Goal: Task Accomplishment & Management: Use online tool/utility

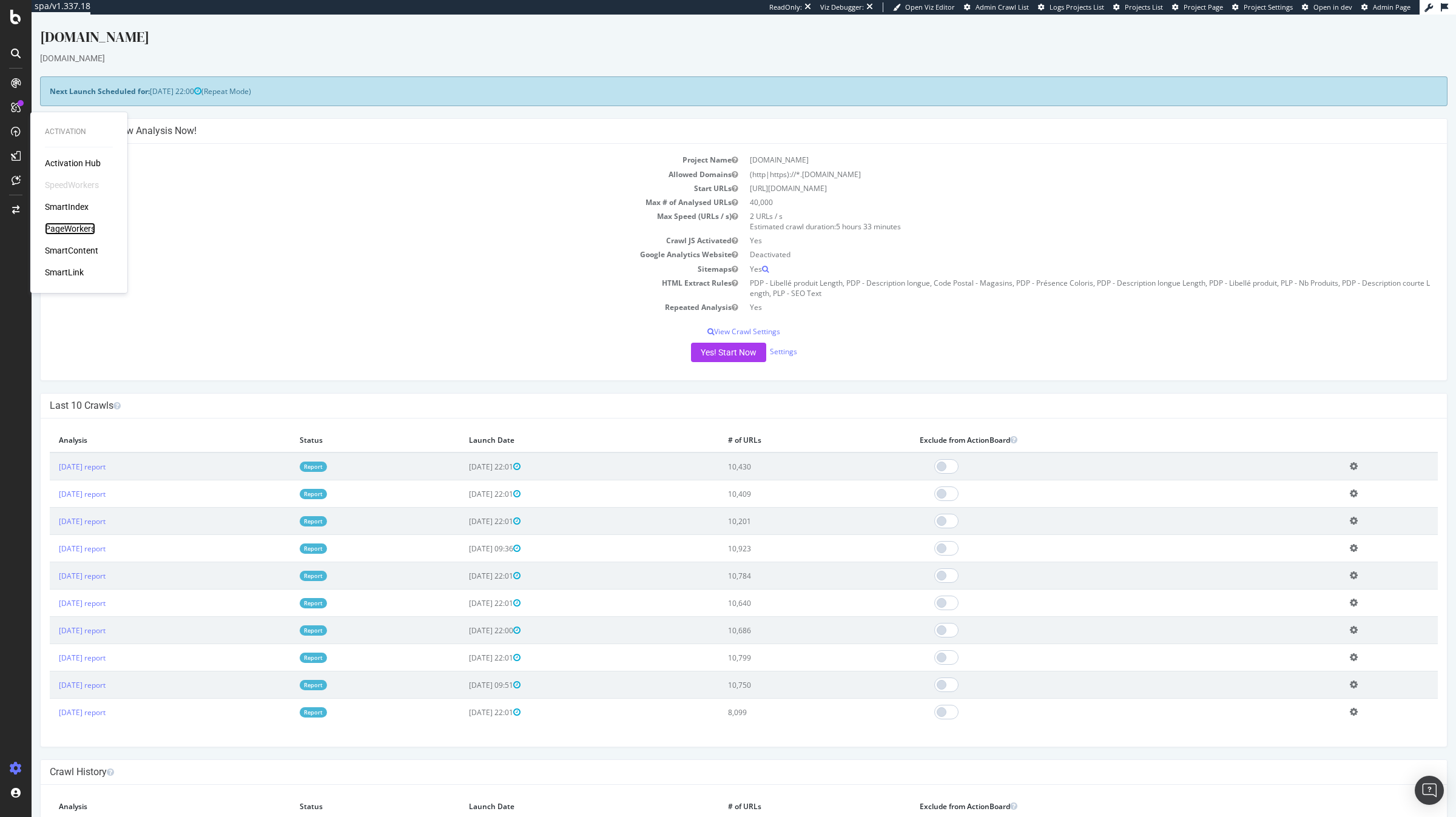
click at [85, 227] on div "PageWorkers" at bounding box center [70, 229] width 50 height 12
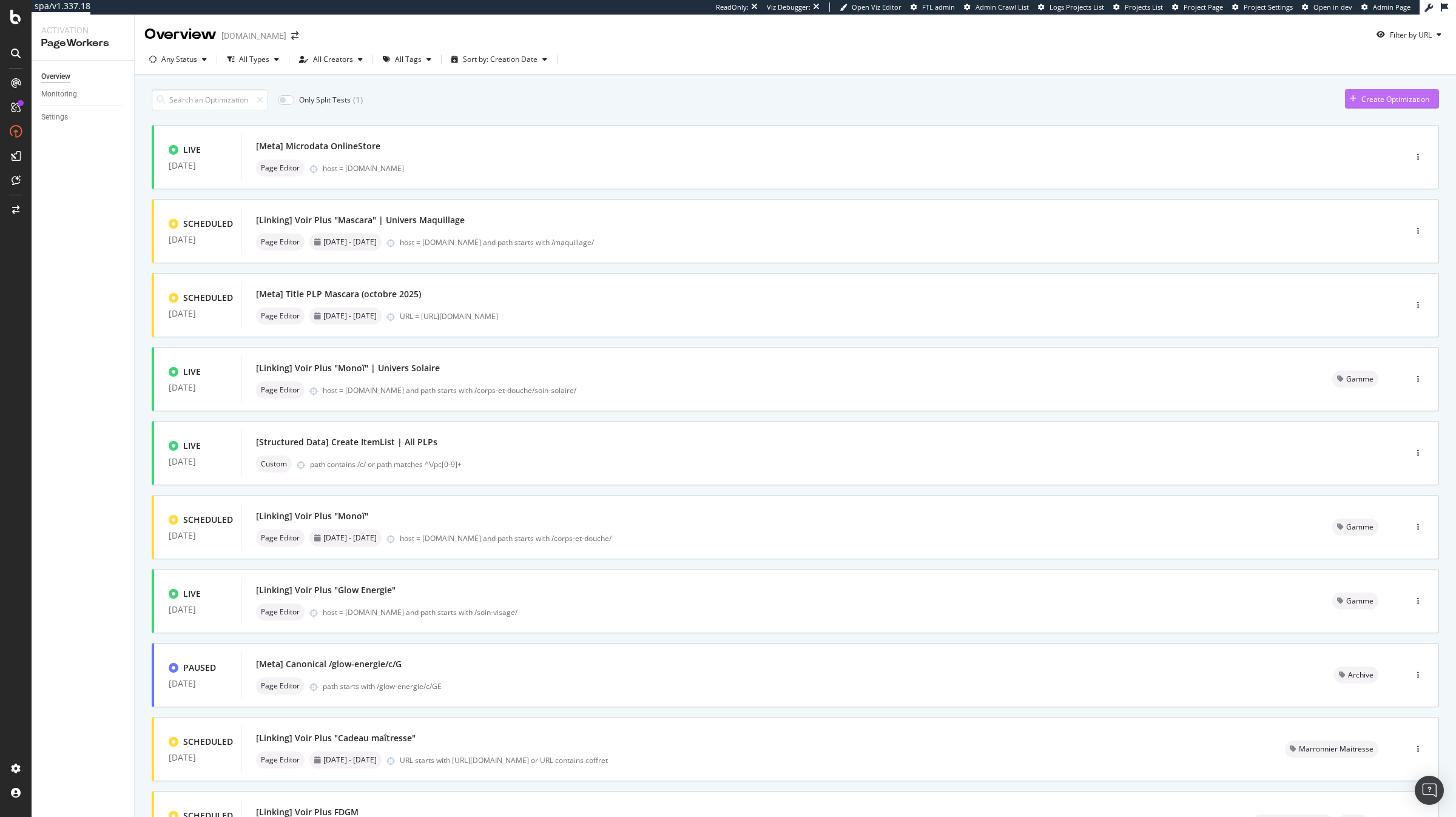
click at [1351, 102] on icon "button" at bounding box center [1353, 99] width 7 height 8
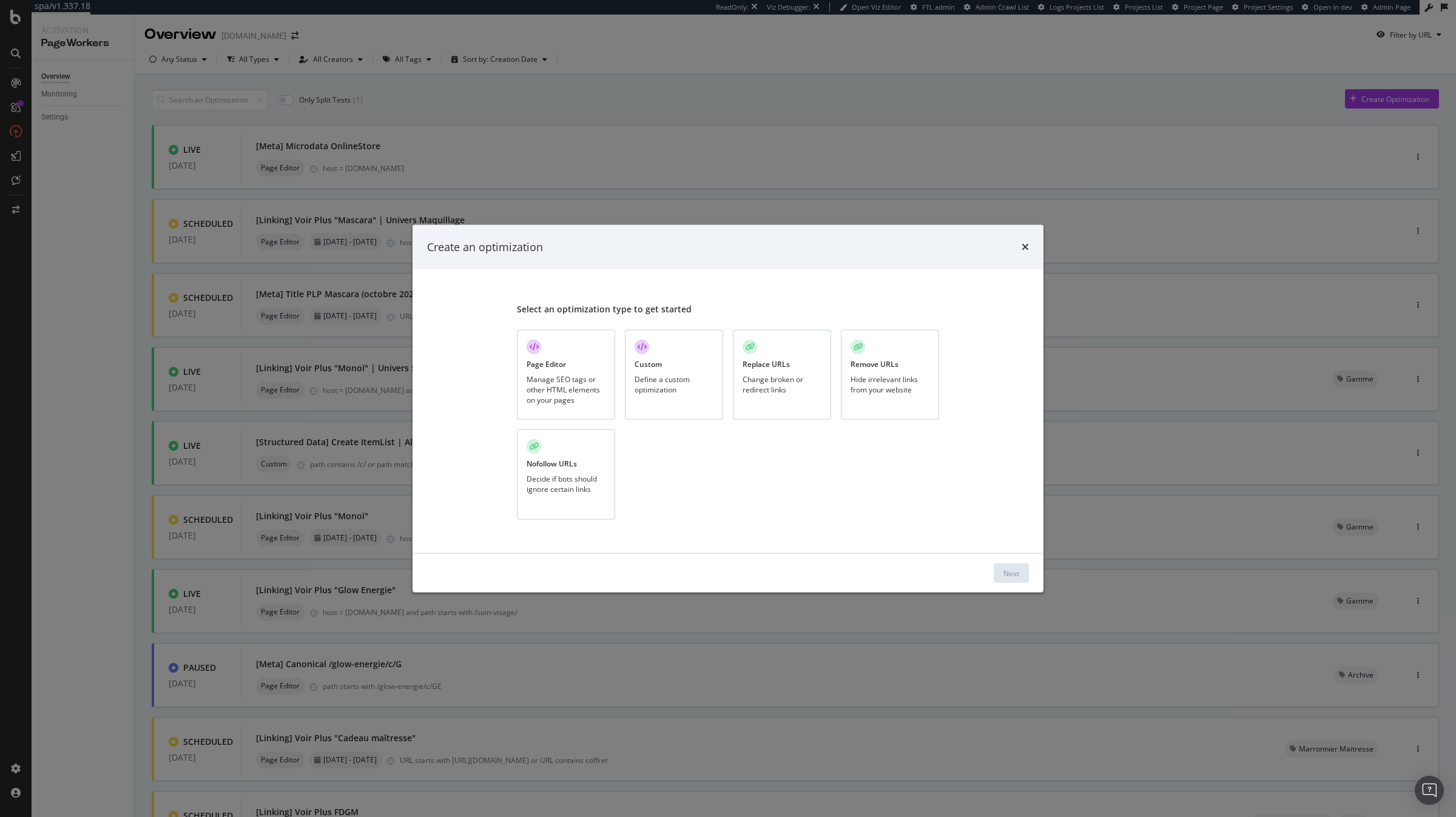
click at [698, 354] on div "Custom Define a custom optimization" at bounding box center [674, 375] width 98 height 90
click at [1013, 577] on div "Next" at bounding box center [1011, 573] width 16 height 11
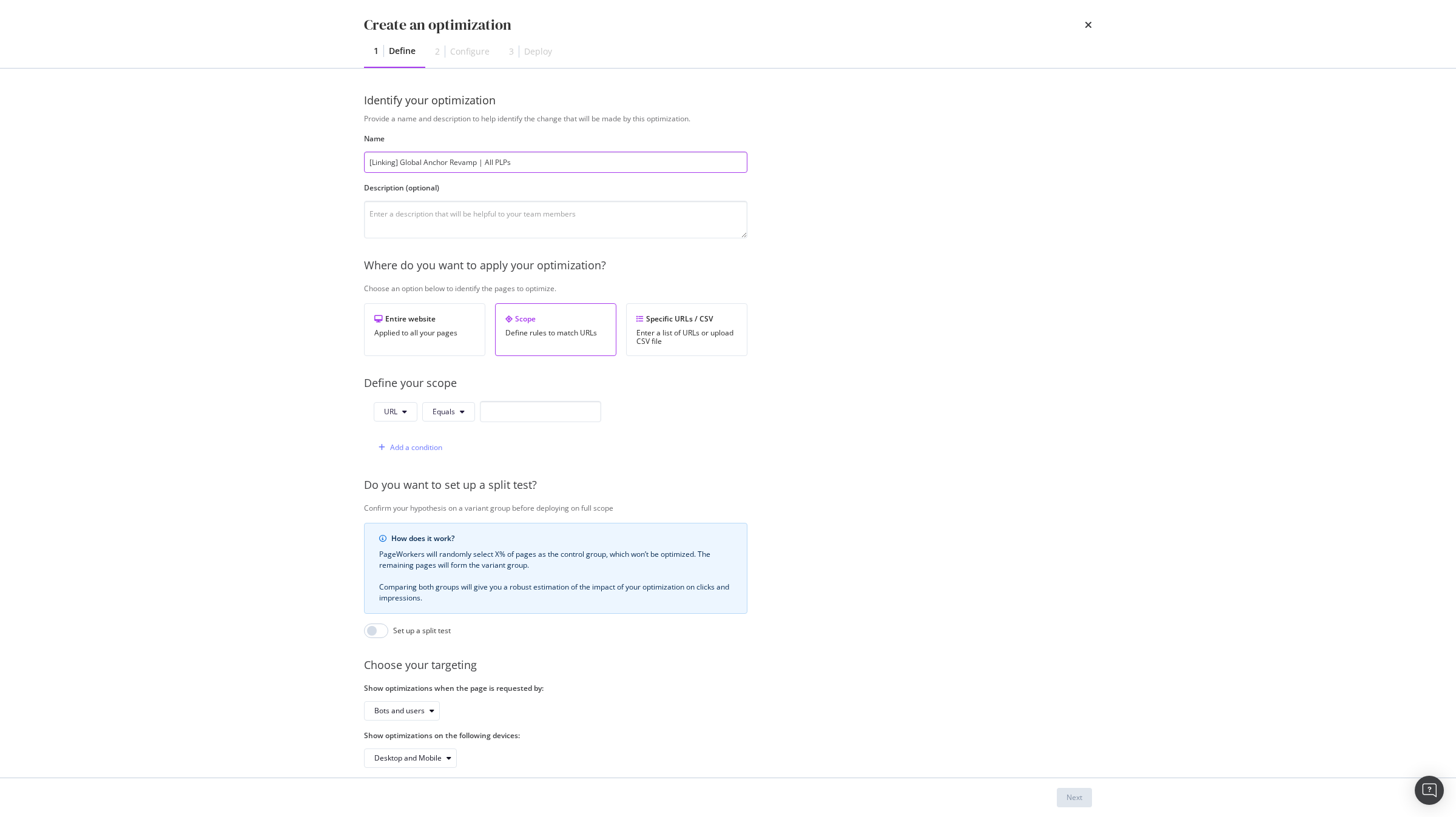
type input "[Linking] Global Anchor Revamp | All PLPs"
click at [393, 401] on div "URL Equals" at bounding box center [488, 412] width 227 height 21
click at [393, 407] on span "URL" at bounding box center [390, 412] width 13 height 11
click at [414, 500] on span "Path" at bounding box center [405, 504] width 43 height 11
click at [452, 404] on button "Equals" at bounding box center [450, 411] width 53 height 19
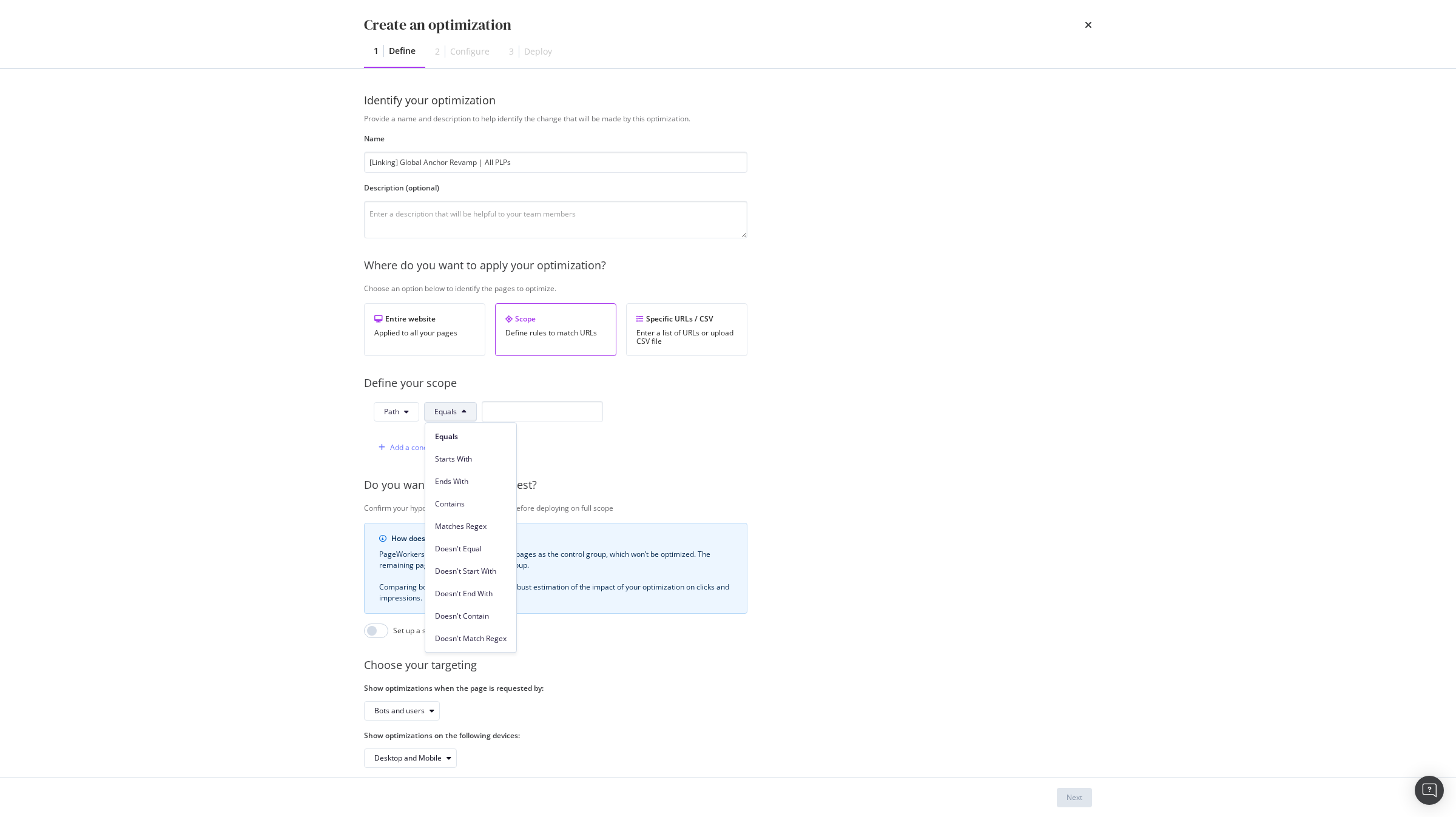
click at [452, 404] on button "Equals" at bounding box center [450, 411] width 53 height 19
click at [465, 507] on span "Contains" at bounding box center [471, 504] width 72 height 11
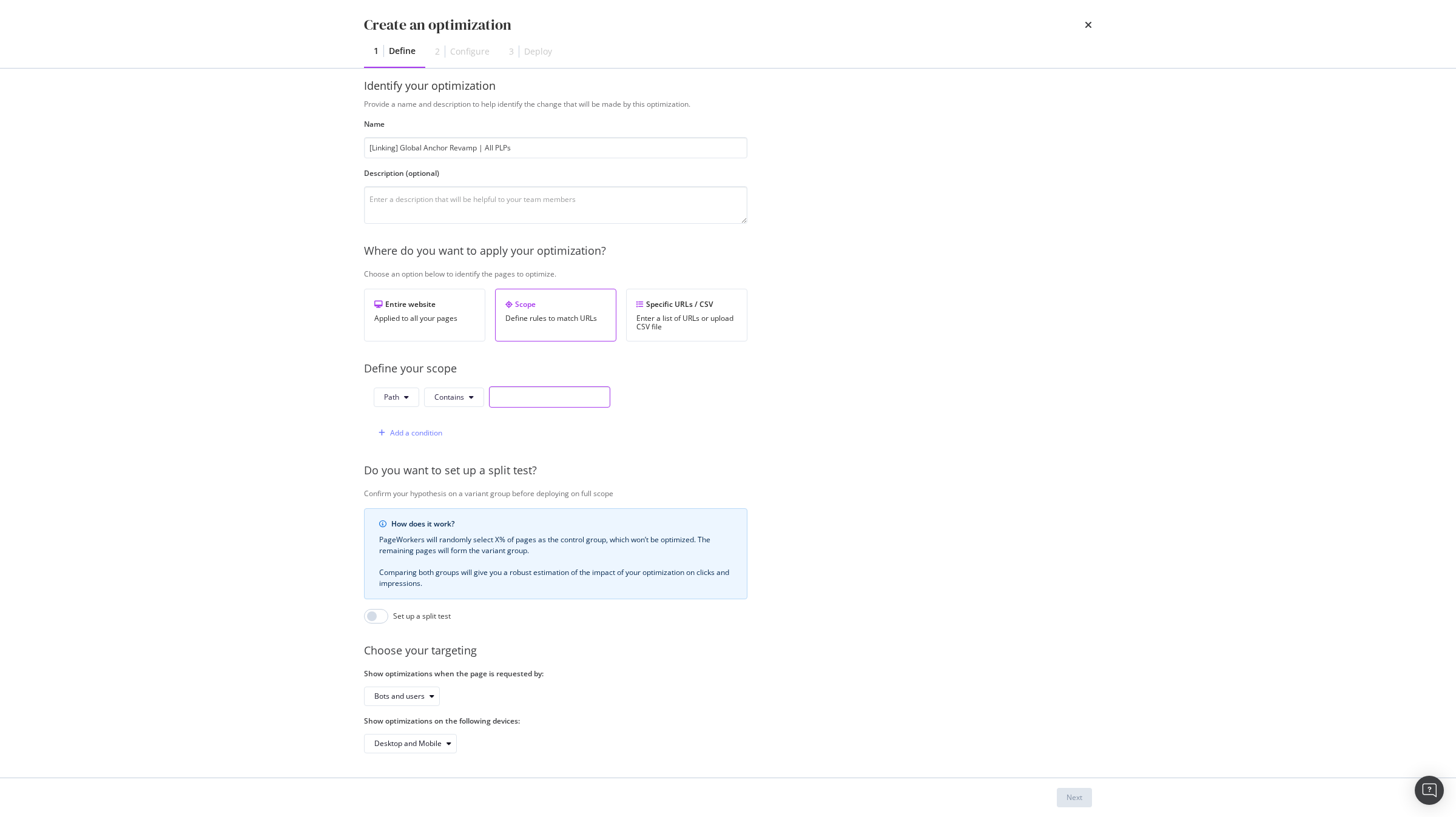
click at [533, 394] on input "modal" at bounding box center [549, 397] width 121 height 21
type input "/c/"
click at [1062, 792] on button "Next" at bounding box center [1074, 797] width 35 height 19
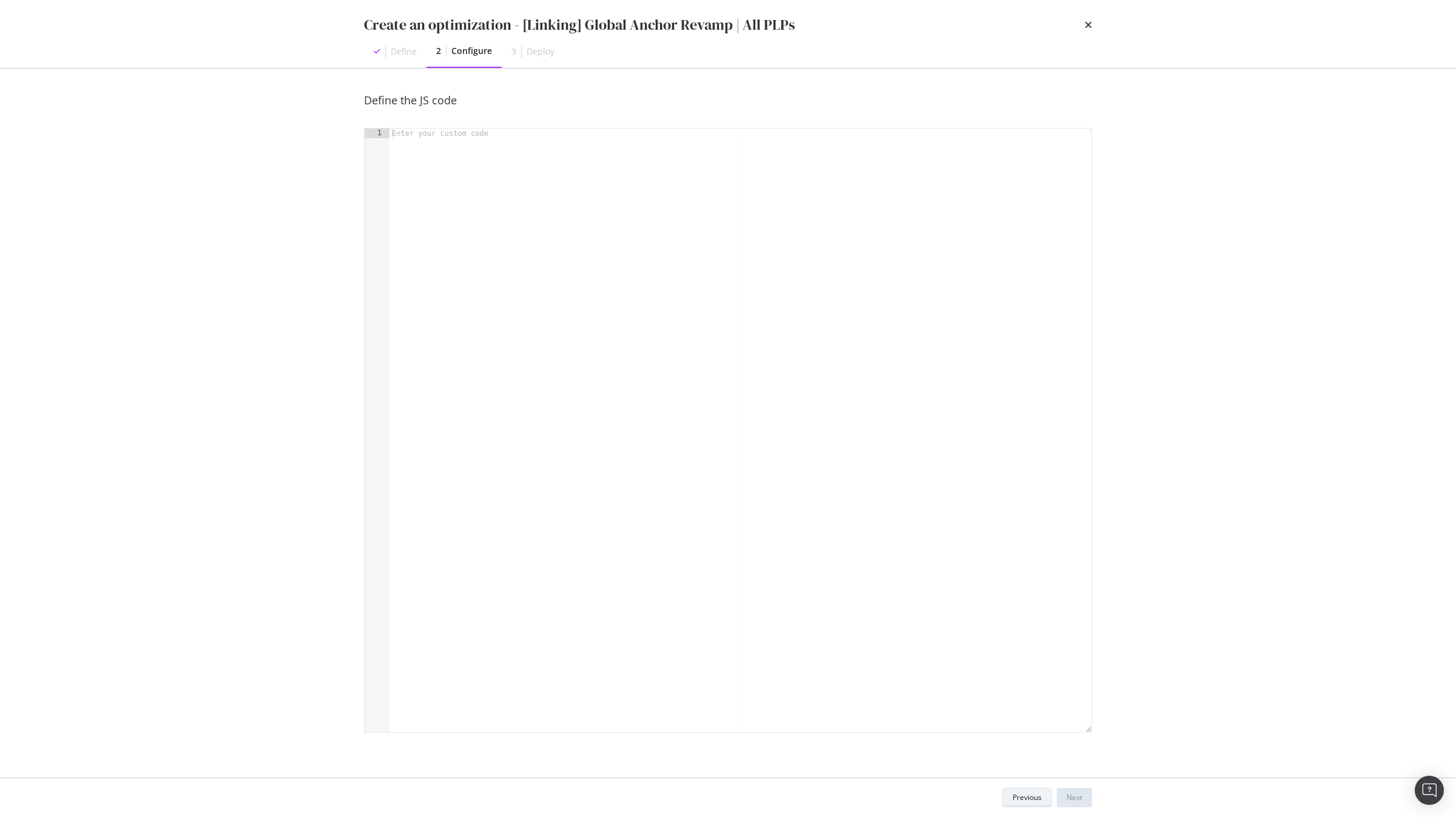
scroll to position [0, 0]
click at [638, 483] on div "modal" at bounding box center [740, 440] width 702 height 623
type textarea "const dom = runtime.getDOM();"
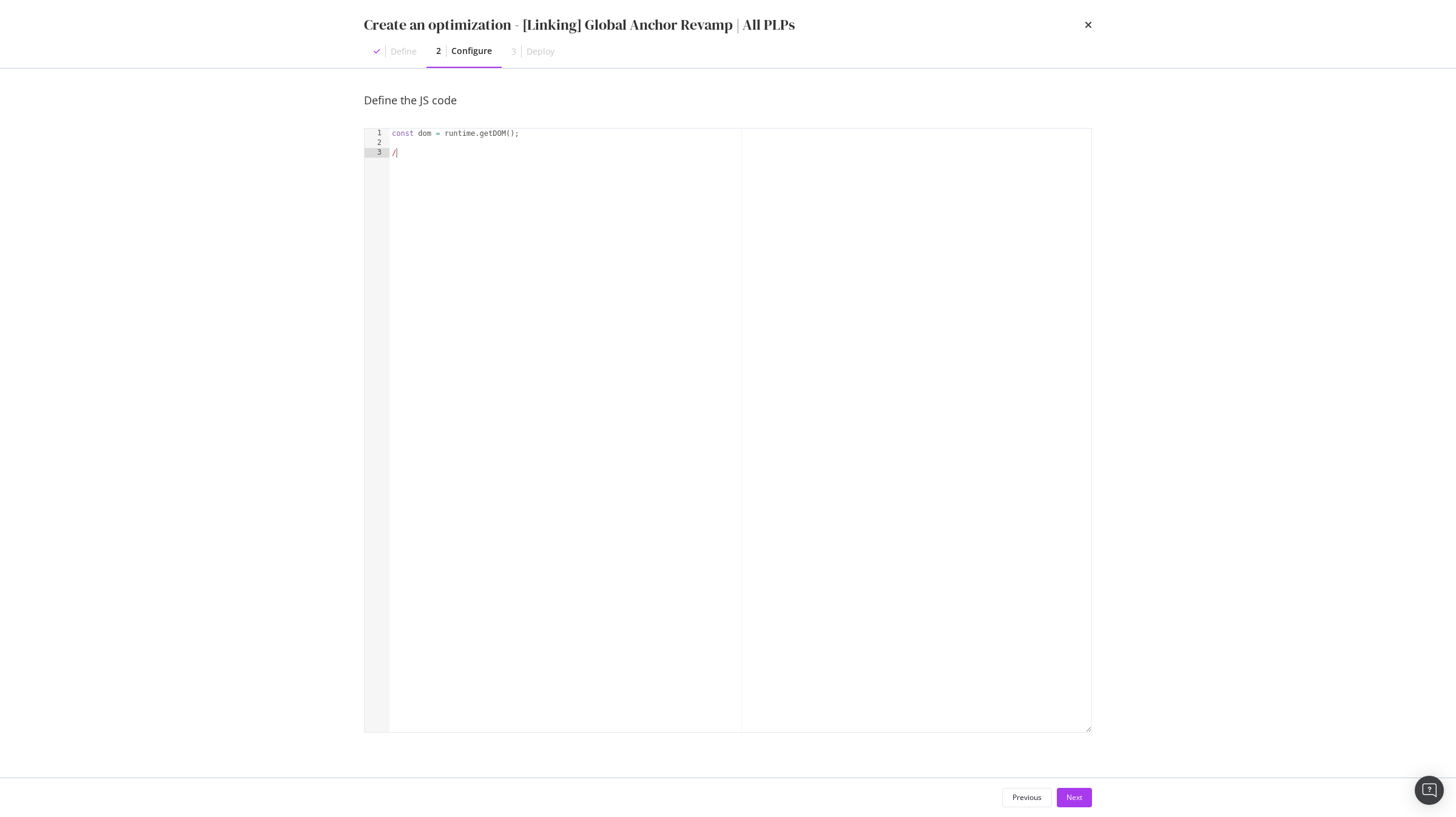
type textarea "//"
type textarea "C"
type textarea "const correspondanceTable = {}"
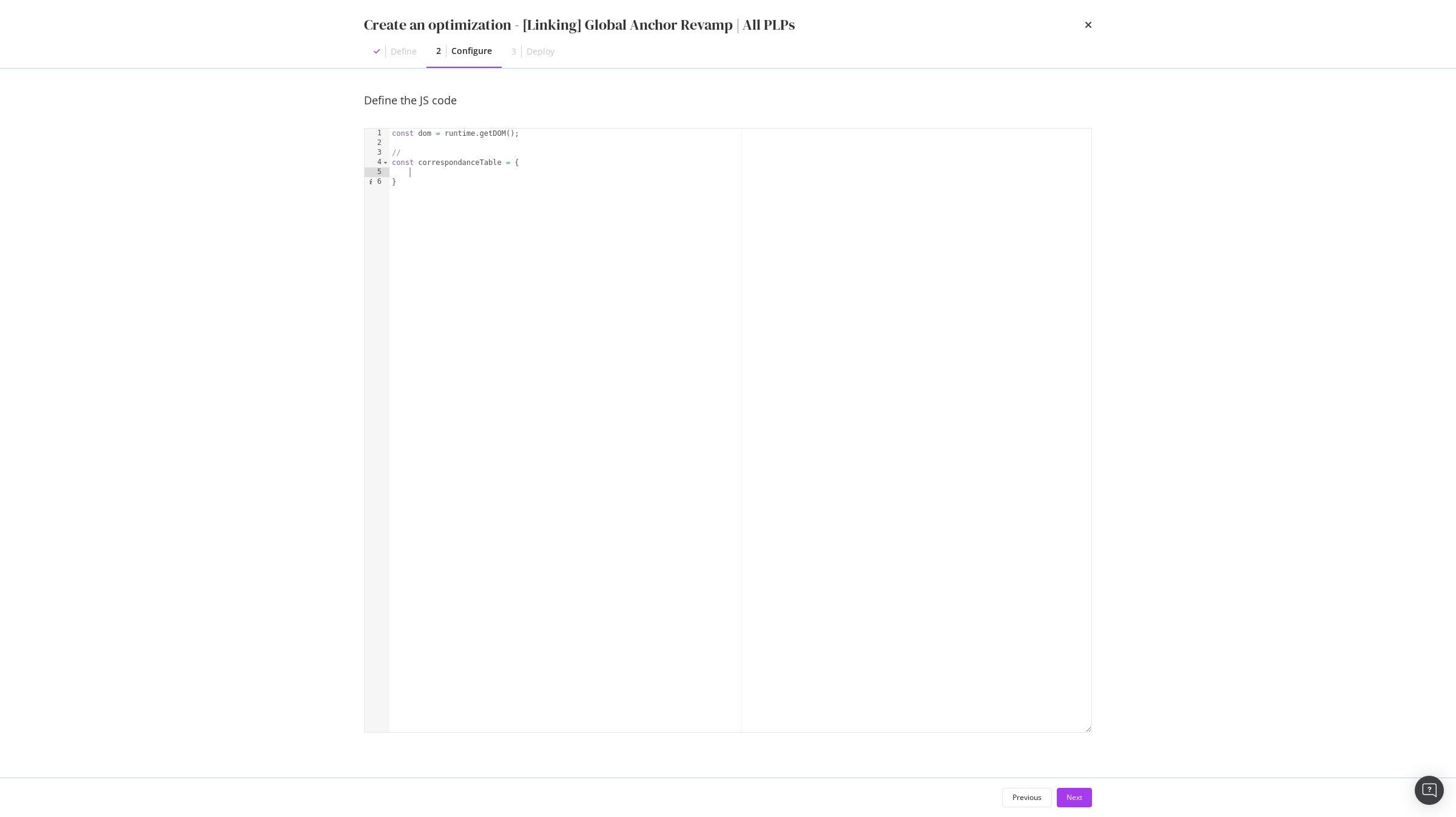
paste textarea ""/vos-produits-en-promotion/c/perm-promotions": "Promotions Beauté","
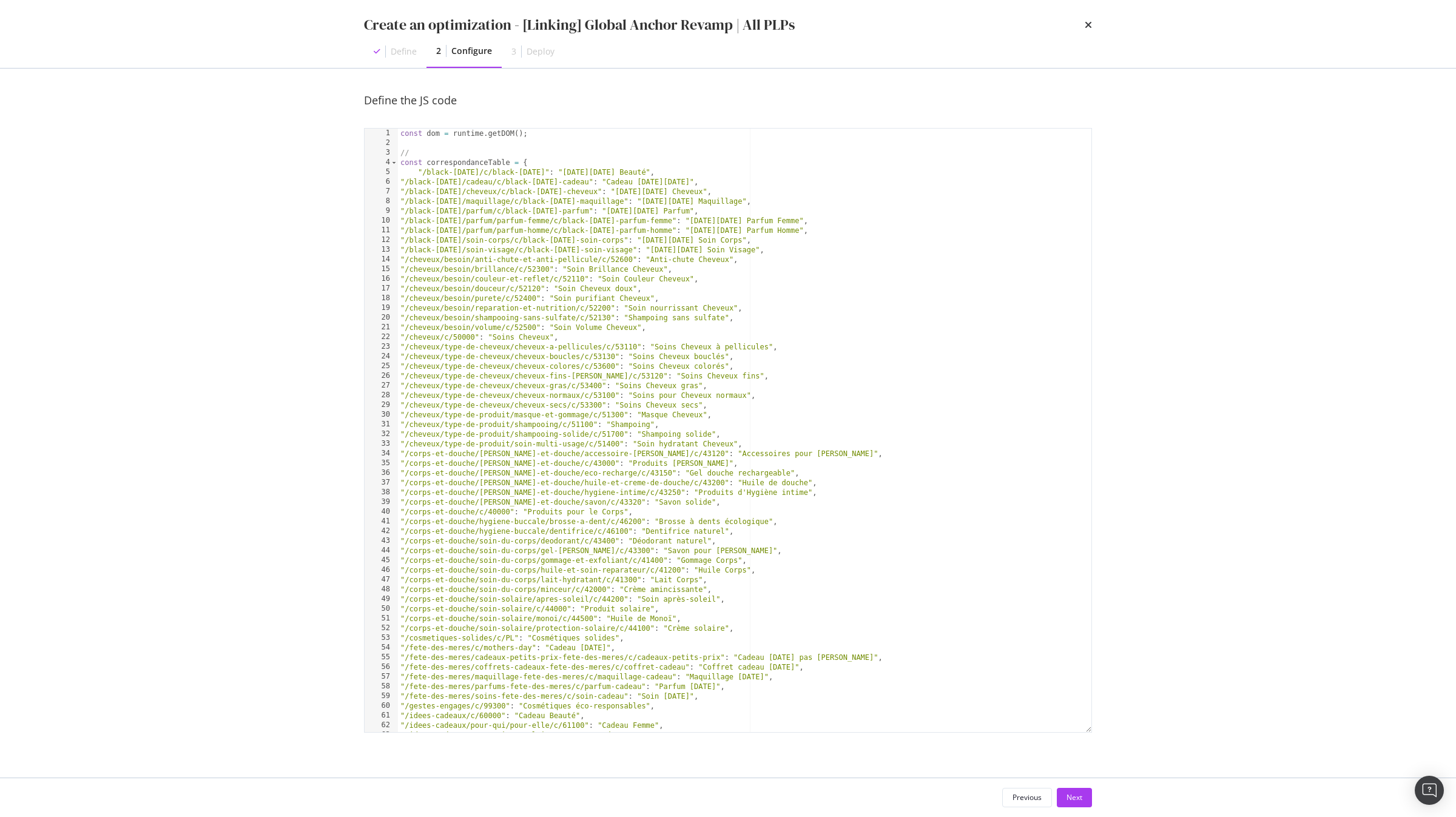
scroll to position [0, 0]
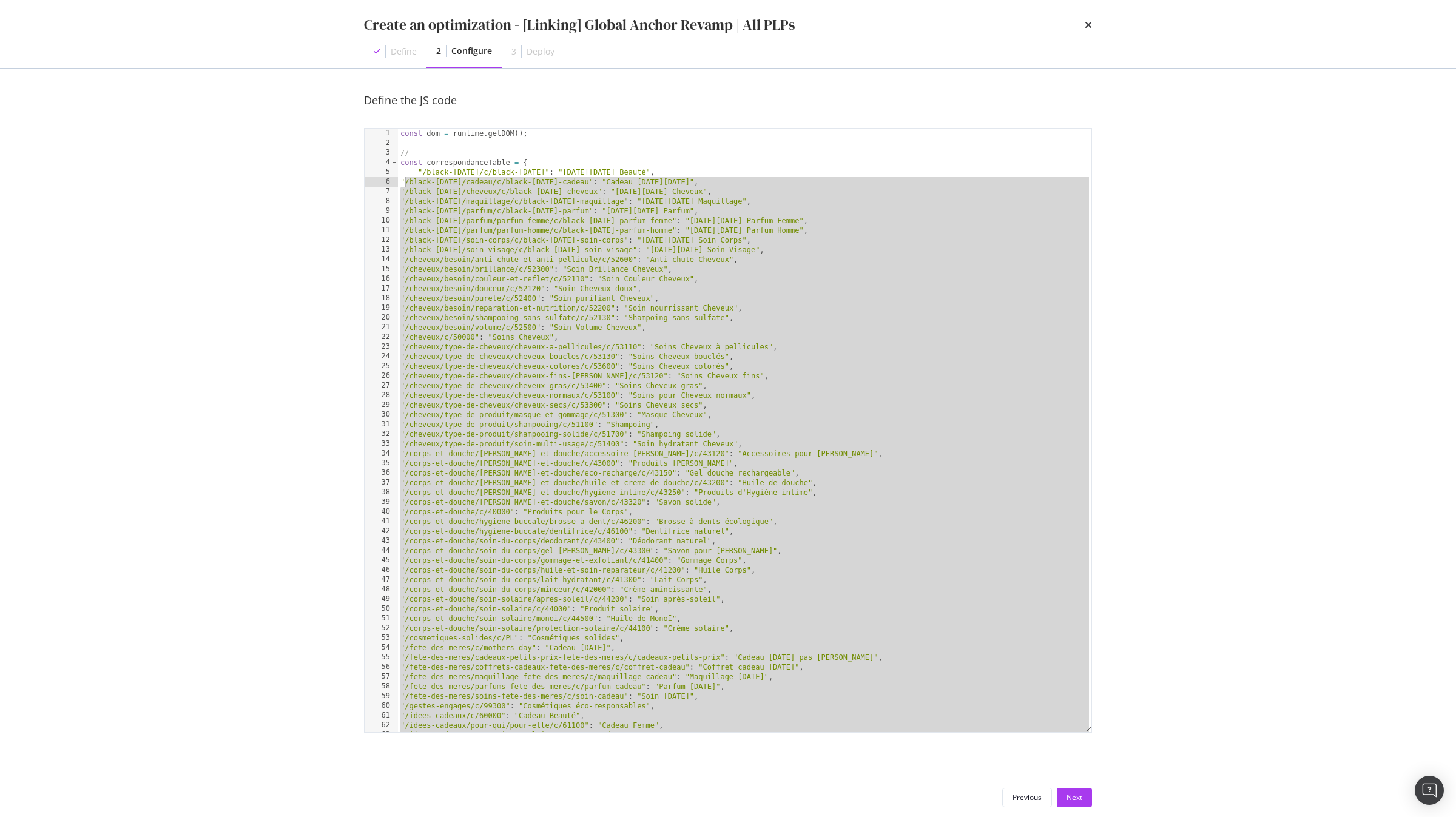
click at [403, 179] on div "const dom = runtime . getDOM ( ) ; // const correspondanceTable = { "/black-[DA…" at bounding box center [745, 440] width 694 height 623
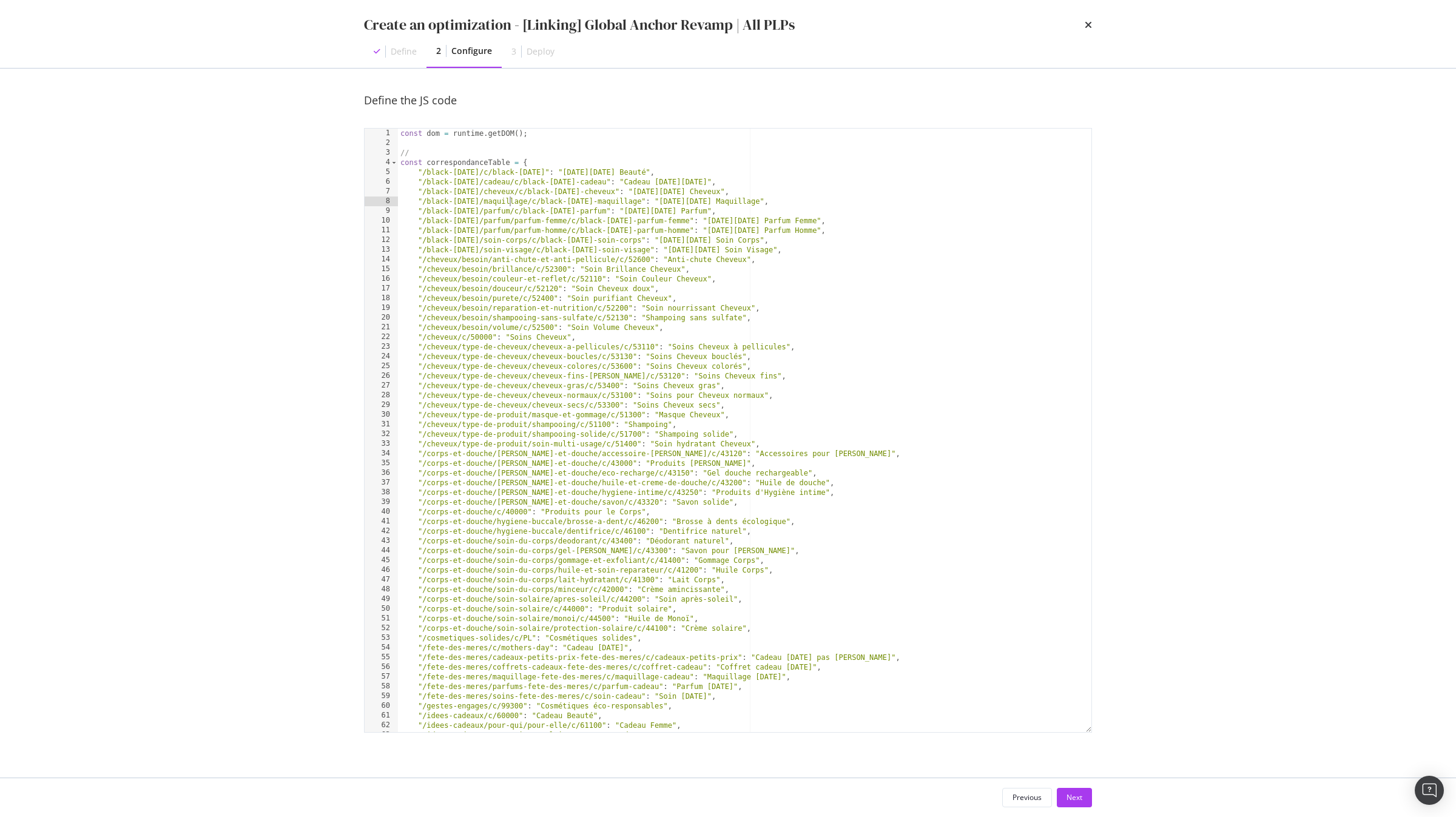
click at [510, 198] on div "const dom = runtime . getDOM ( ) ; // const correspondanceTable = { "/black-[DA…" at bounding box center [745, 440] width 694 height 623
click at [482, 155] on div "const dom = runtime . getDOM ( ) ; // const correspondanceTable = { "/black-[DA…" at bounding box center [745, 440] width 694 height 623
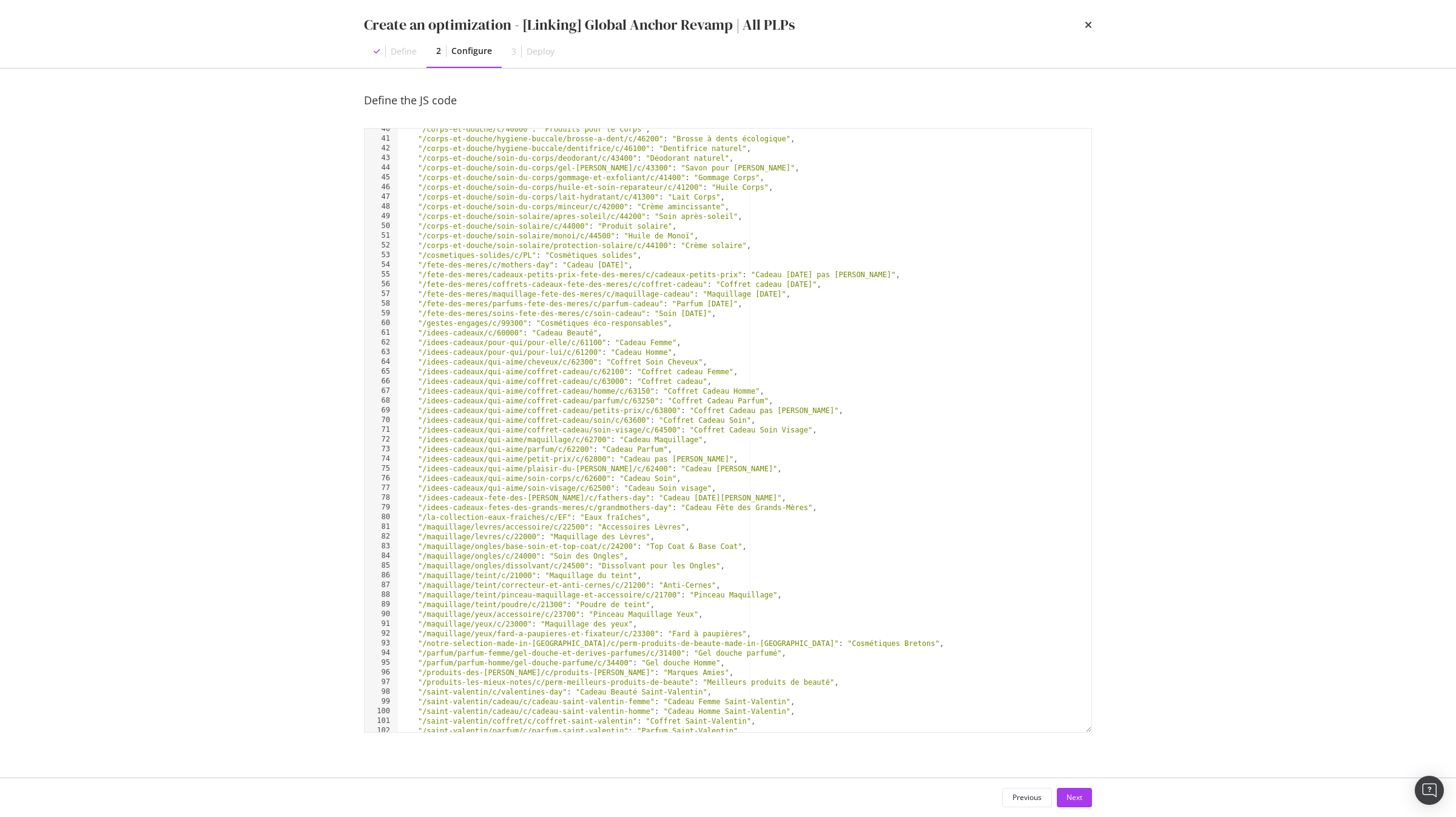
scroll to position [610, 0]
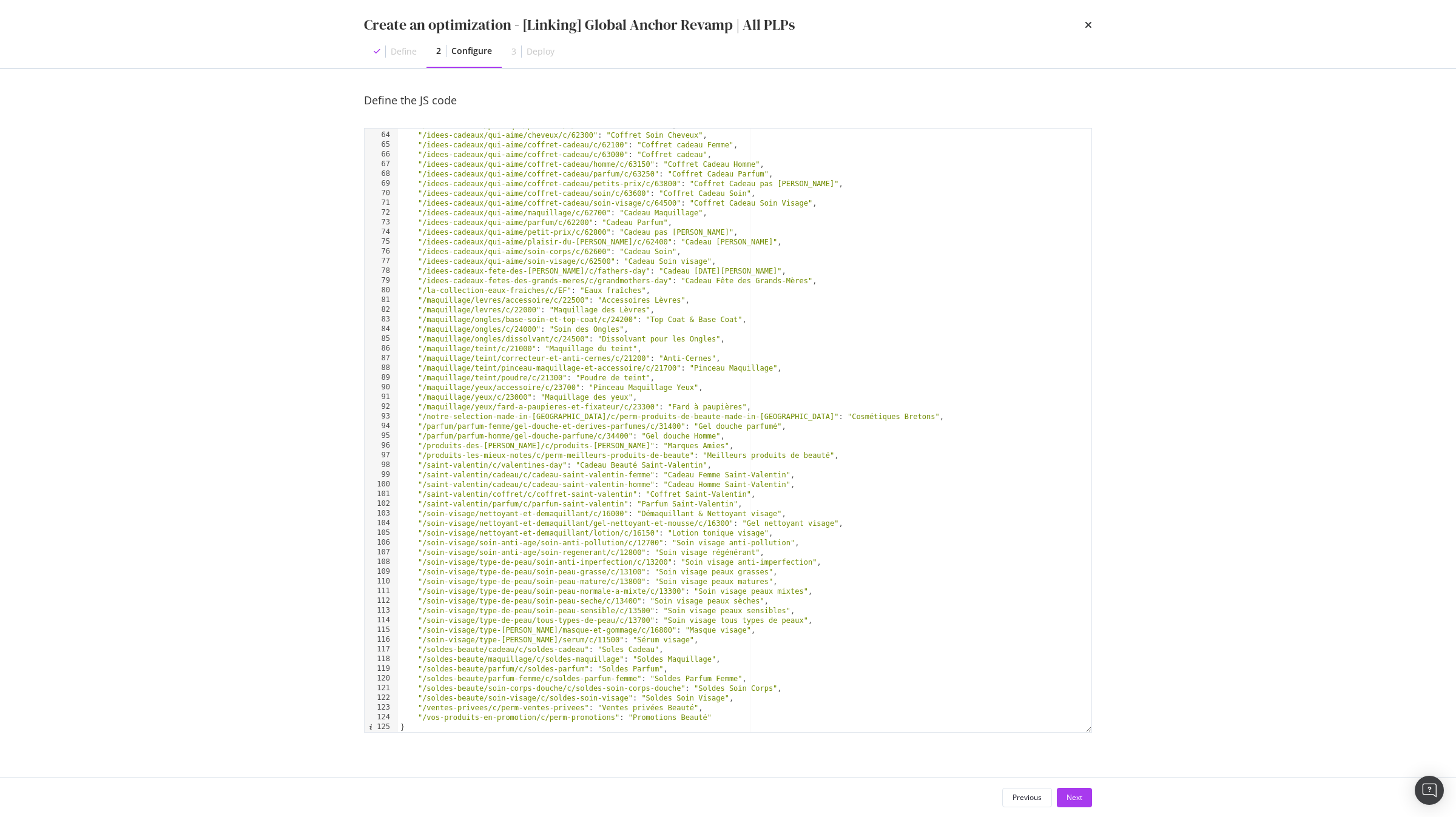
click at [469, 732] on div ""/idees-cadeaux/pour-qui/pour-lui/c/61200" : "Cadeau Homme" , "/idees-cadeaux/q…" at bounding box center [745, 432] width 694 height 623
type textarea "}"
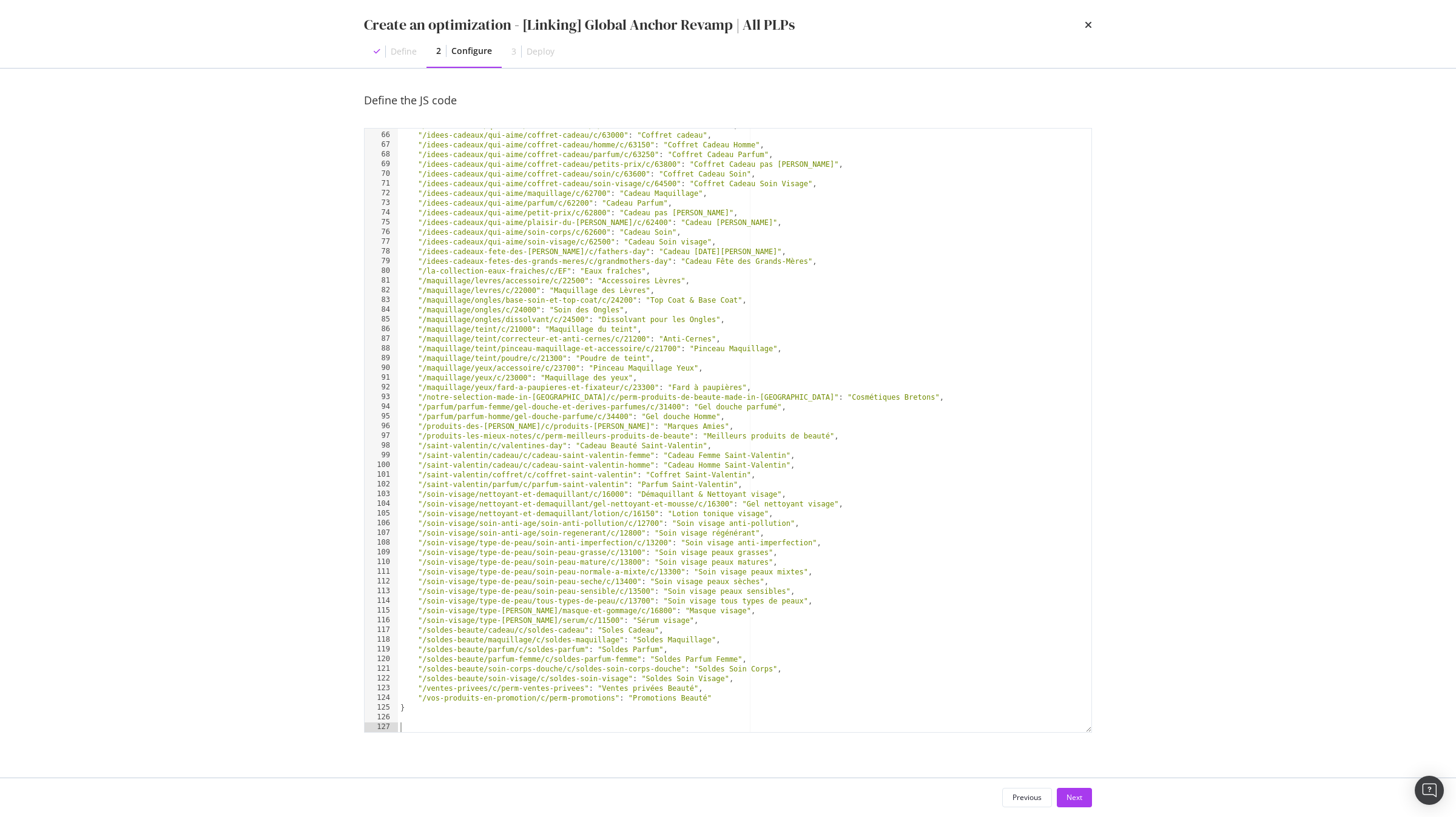
scroll to position [629, 0]
type textarea "//"
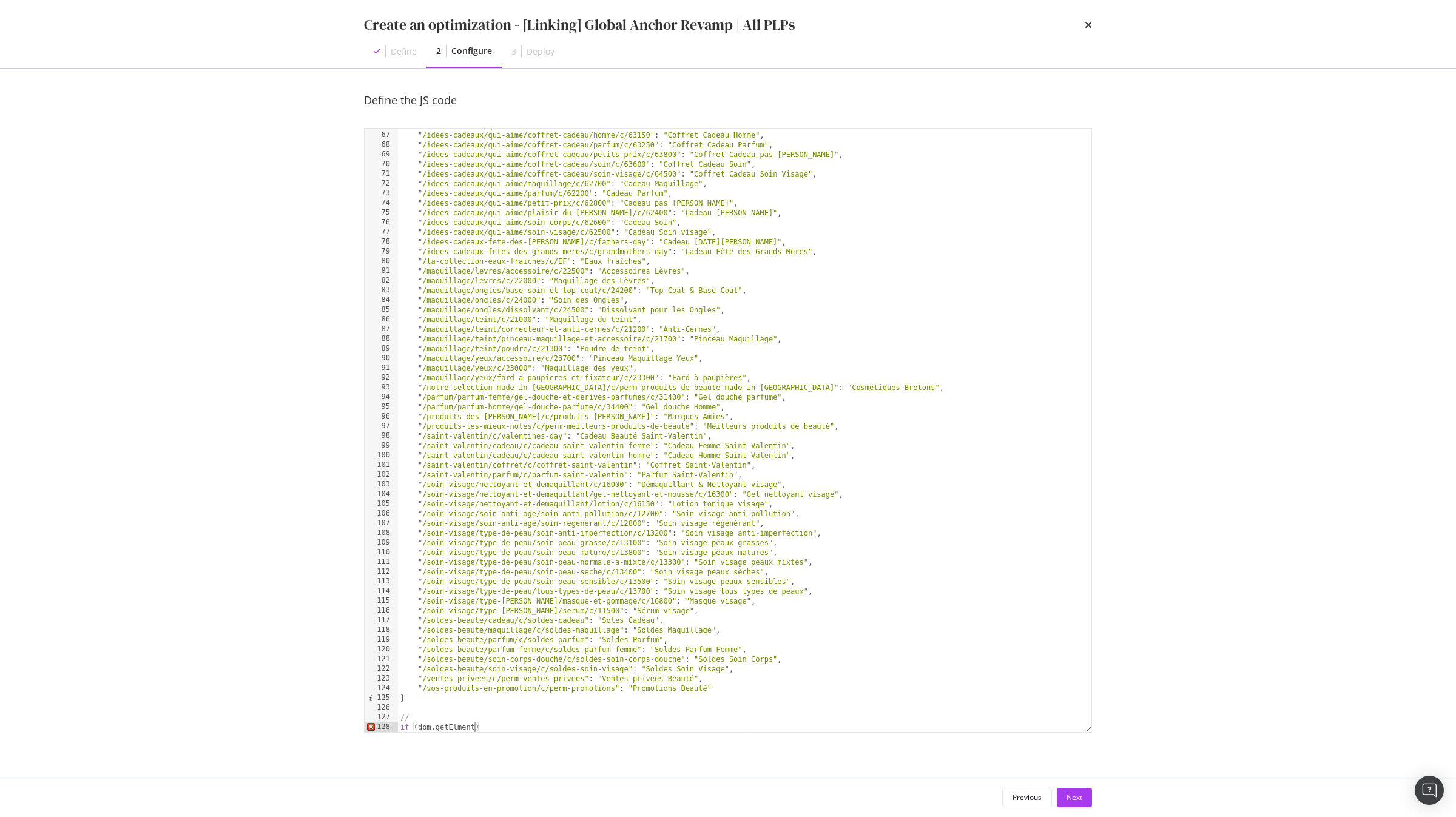
scroll to position [0, 6]
type textarea "if (dom.getElment('')) {}"
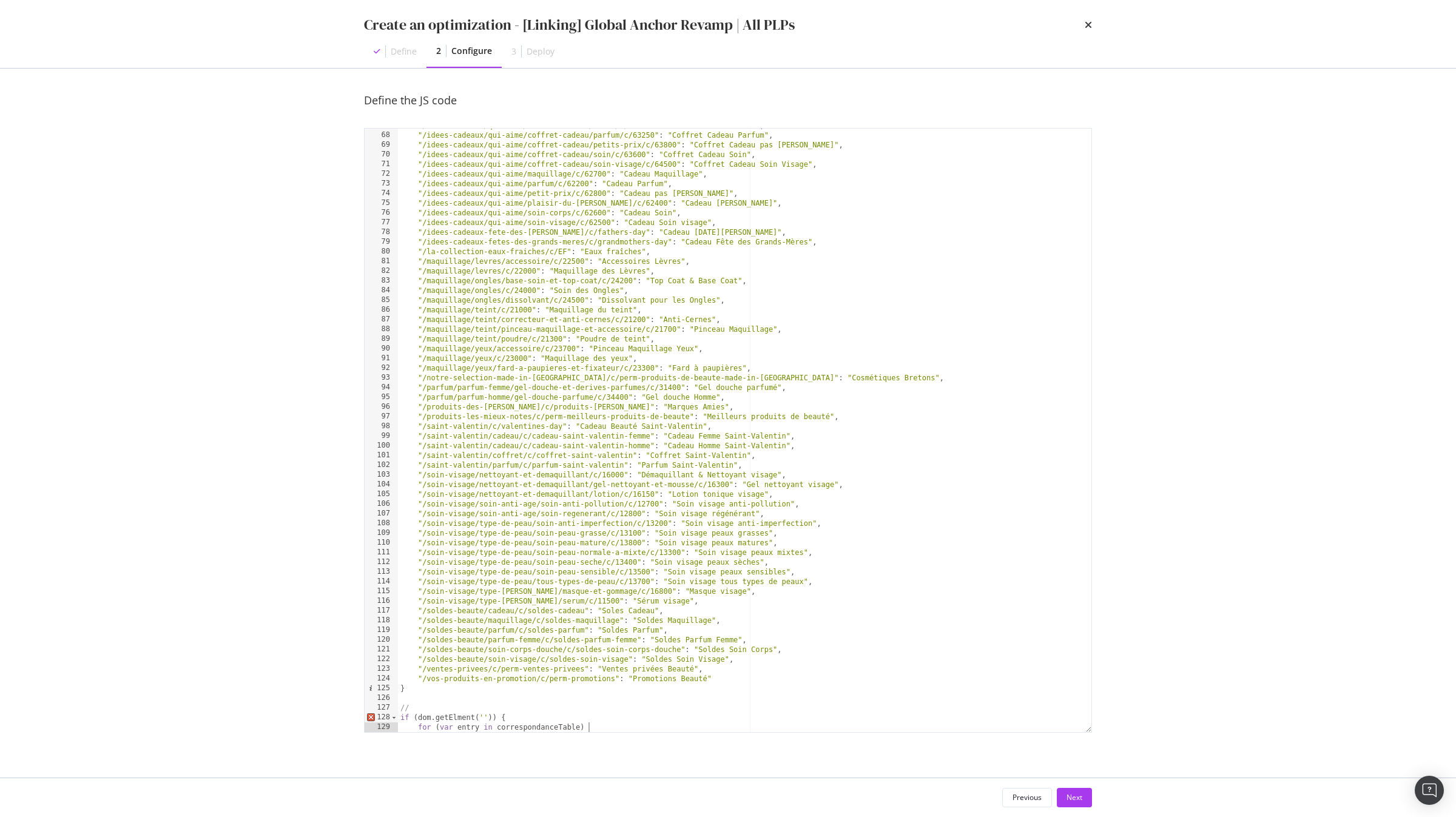
scroll to position [0, 15]
type textarea "if (dom.getElment('')) {"
type textarea "dom.getAllElements('').forEach((element) => {)"
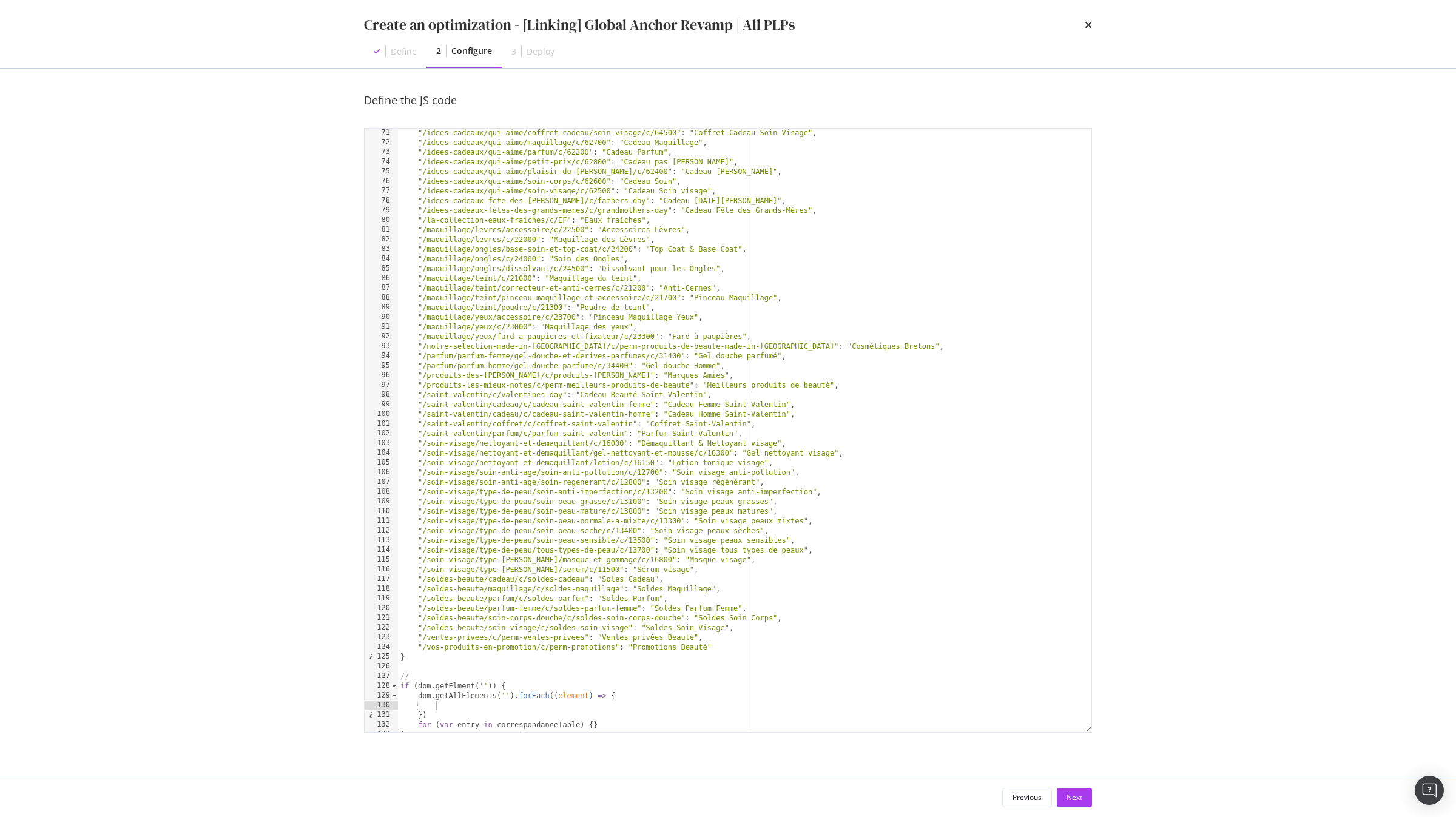
scroll to position [687, 0]
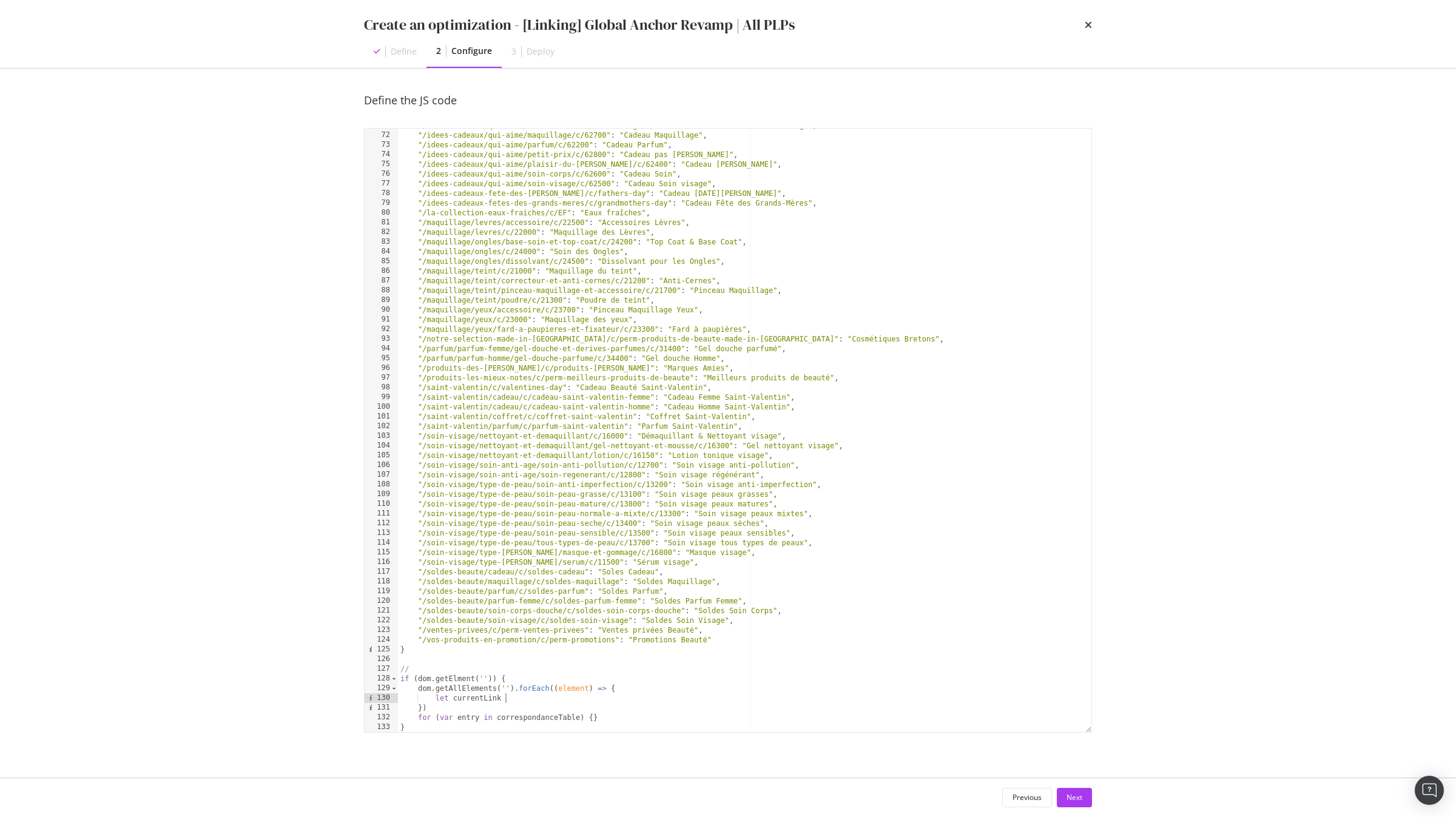
type textarea "let currentLink."
click at [626, 724] on div ""/idees-cadeaux/qui-aime/coffret-cadeau/soin-visage/c/64500" : "Coffret Cadeau …" at bounding box center [745, 432] width 694 height 623
click at [612, 722] on div ""/idees-cadeaux/qui-aime/coffret-cadeau/soin-visage/c/64500" : "Coffret Cadeau …" at bounding box center [745, 432] width 694 height 623
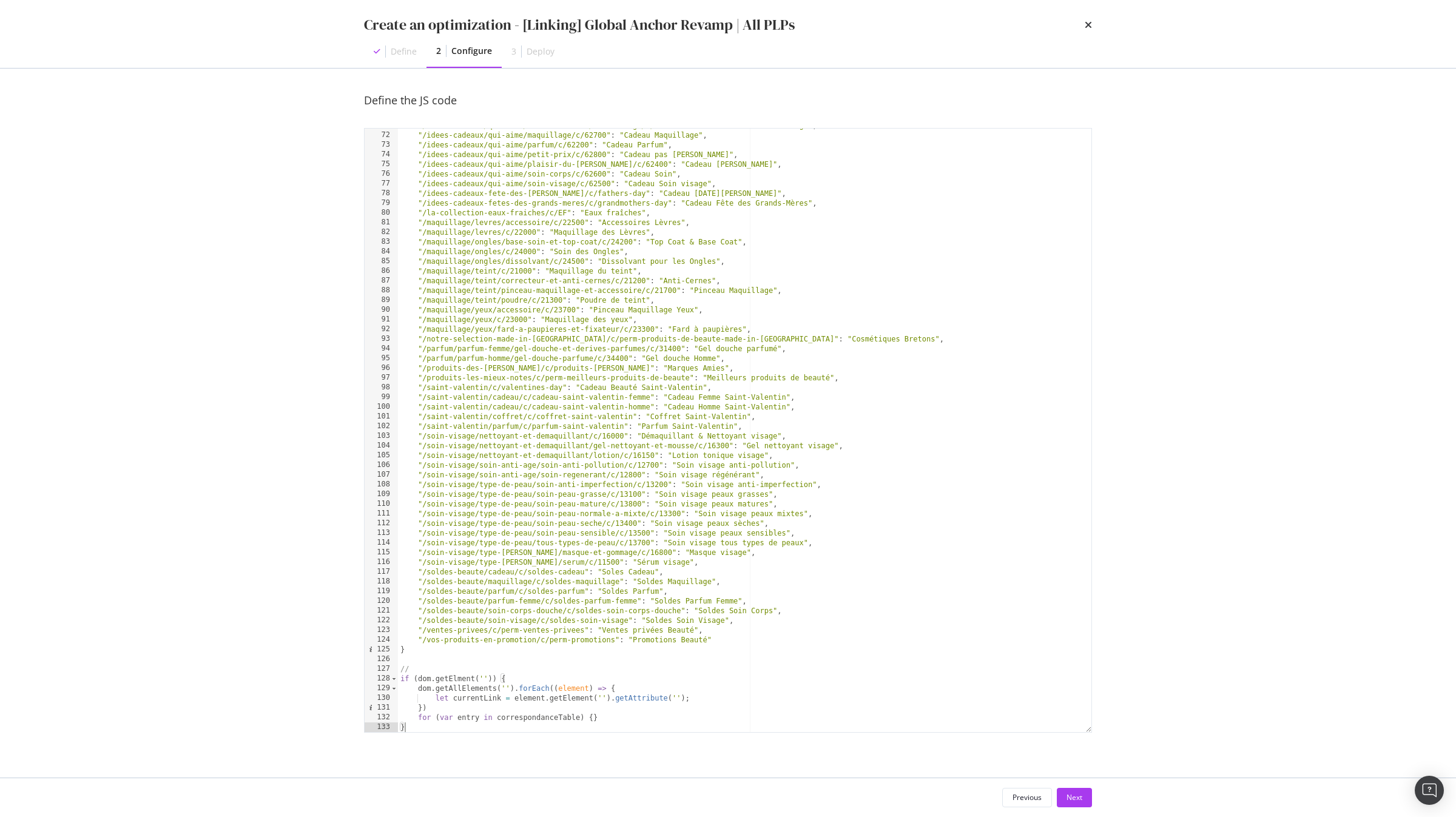
type textarea "for (var entry in correspondanceTable) {}"
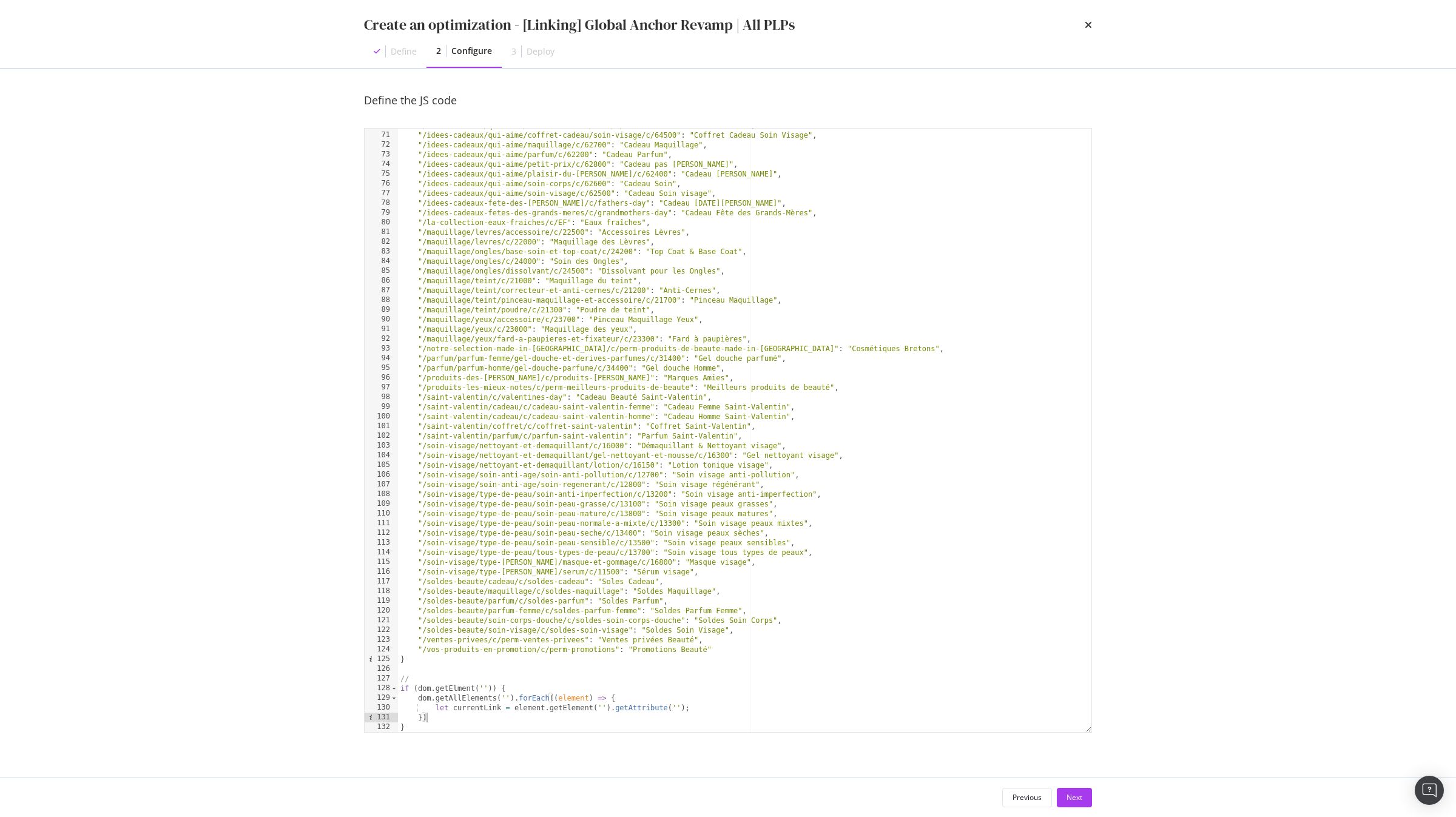
scroll to position [677, 0]
click at [701, 712] on div ""/idees-cadeaux/qui-aime/coffret-cadeau/soin/c/63600" : "Coffret Cadeau Soin" ,…" at bounding box center [745, 432] width 694 height 623
type textarea "let currentLink = element.getElement('').getAttribute('');"
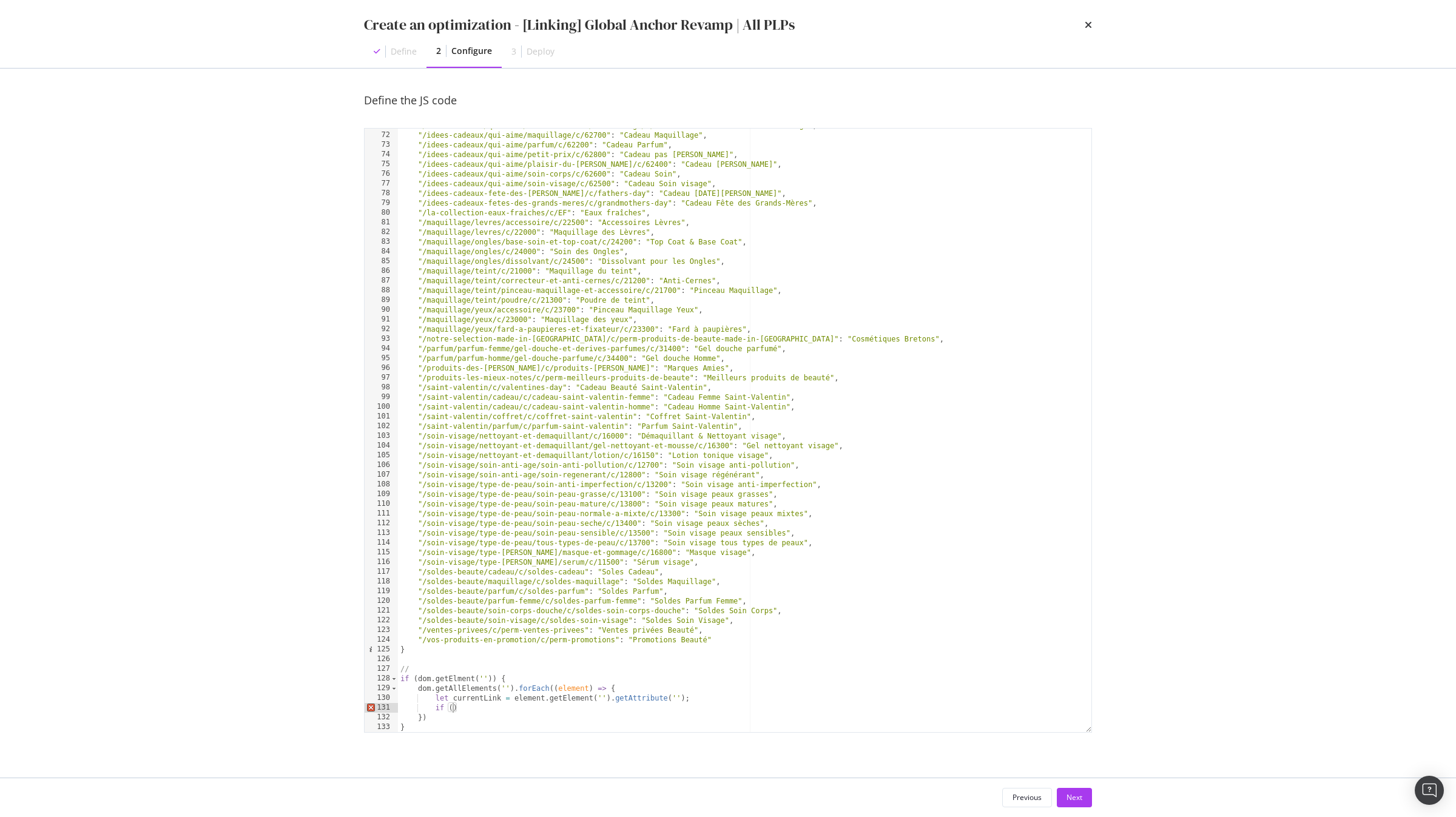
paste textarea "excludedLocales.some(locale => currentUrl.includes(locale))"
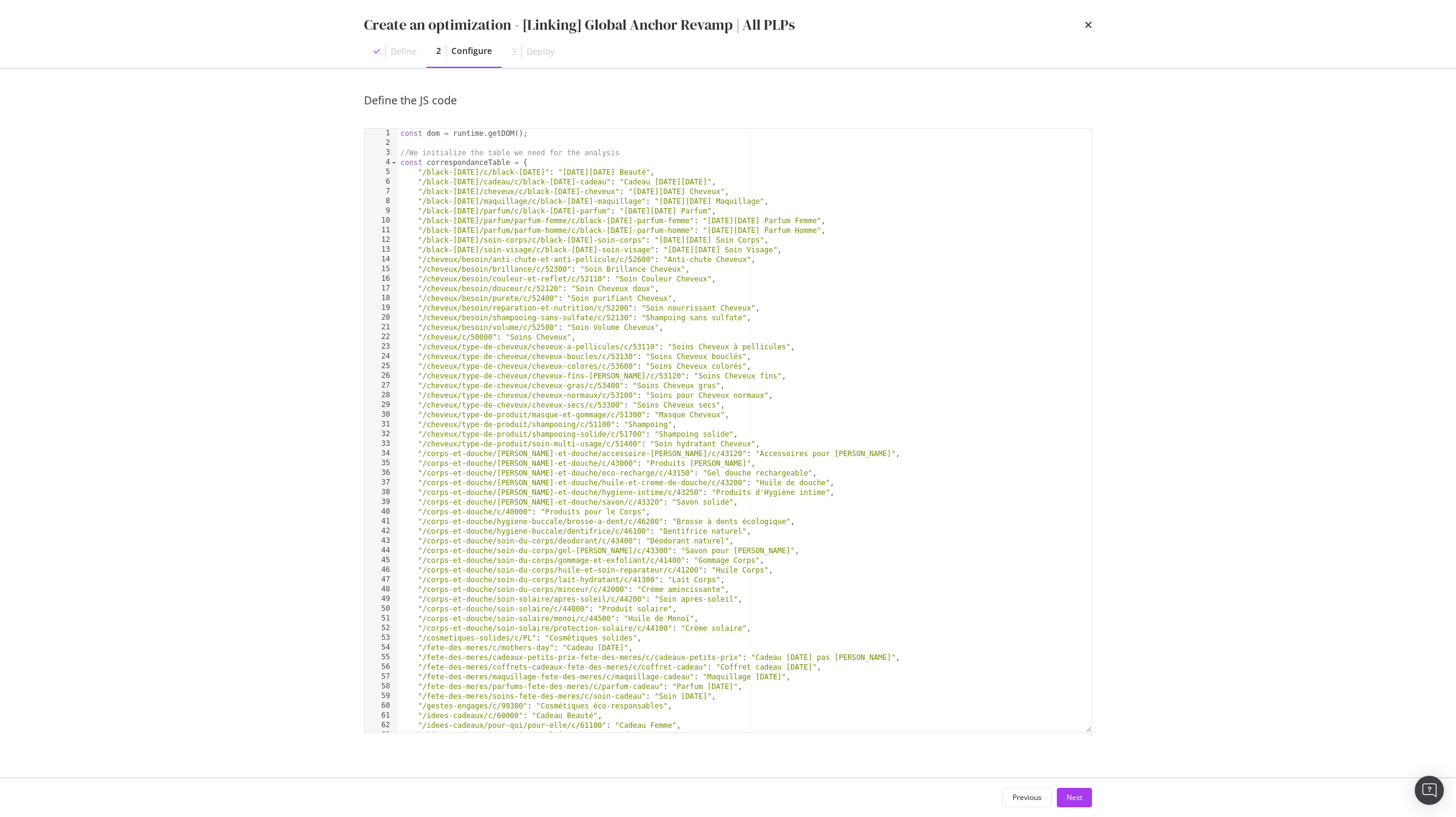
scroll to position [0, 0]
click at [449, 162] on div "const dom = runtime . getDOM ( ) ; //We initialize the table we need for the an…" at bounding box center [745, 440] width 694 height 623
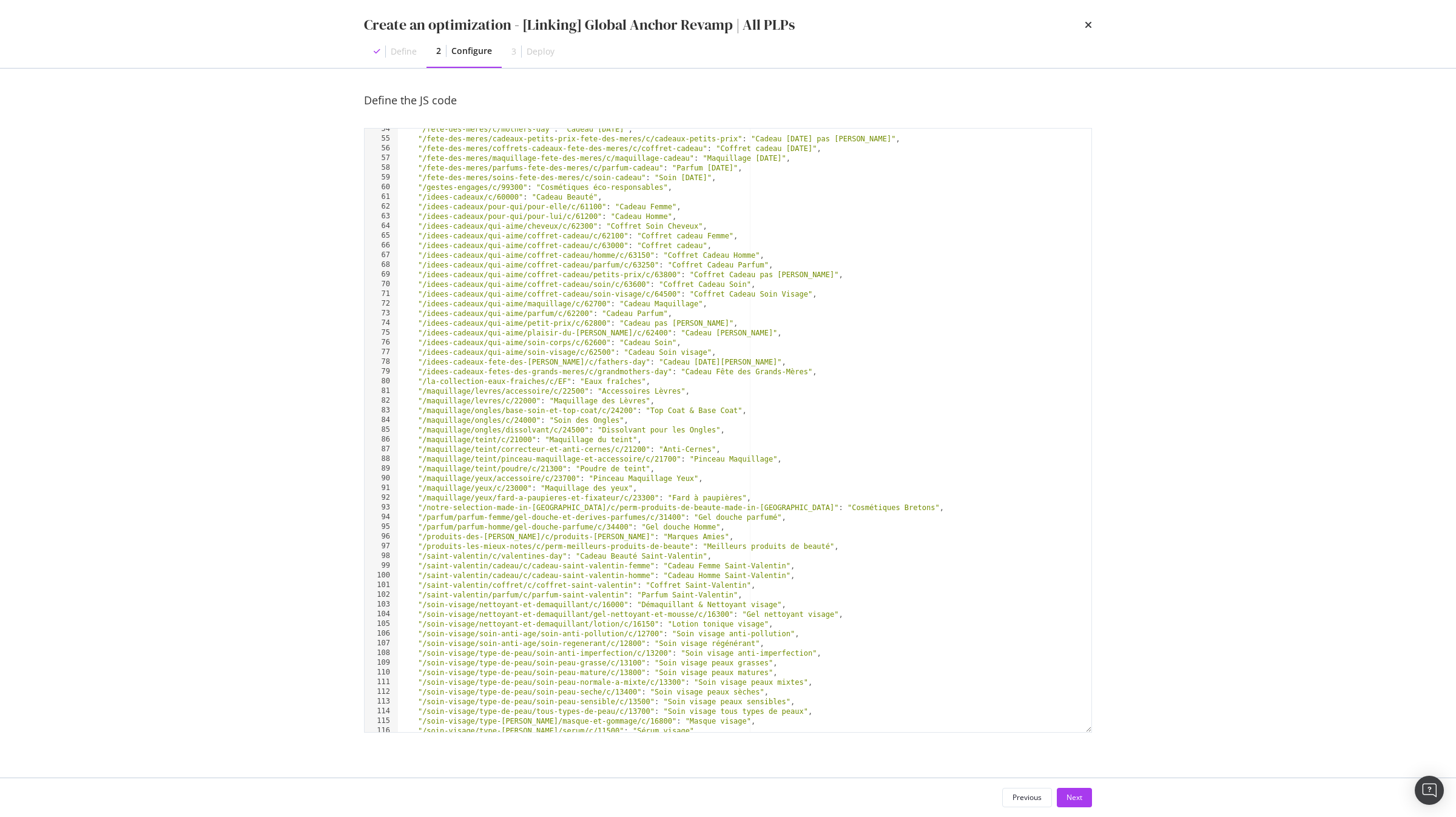
scroll to position [687, 0]
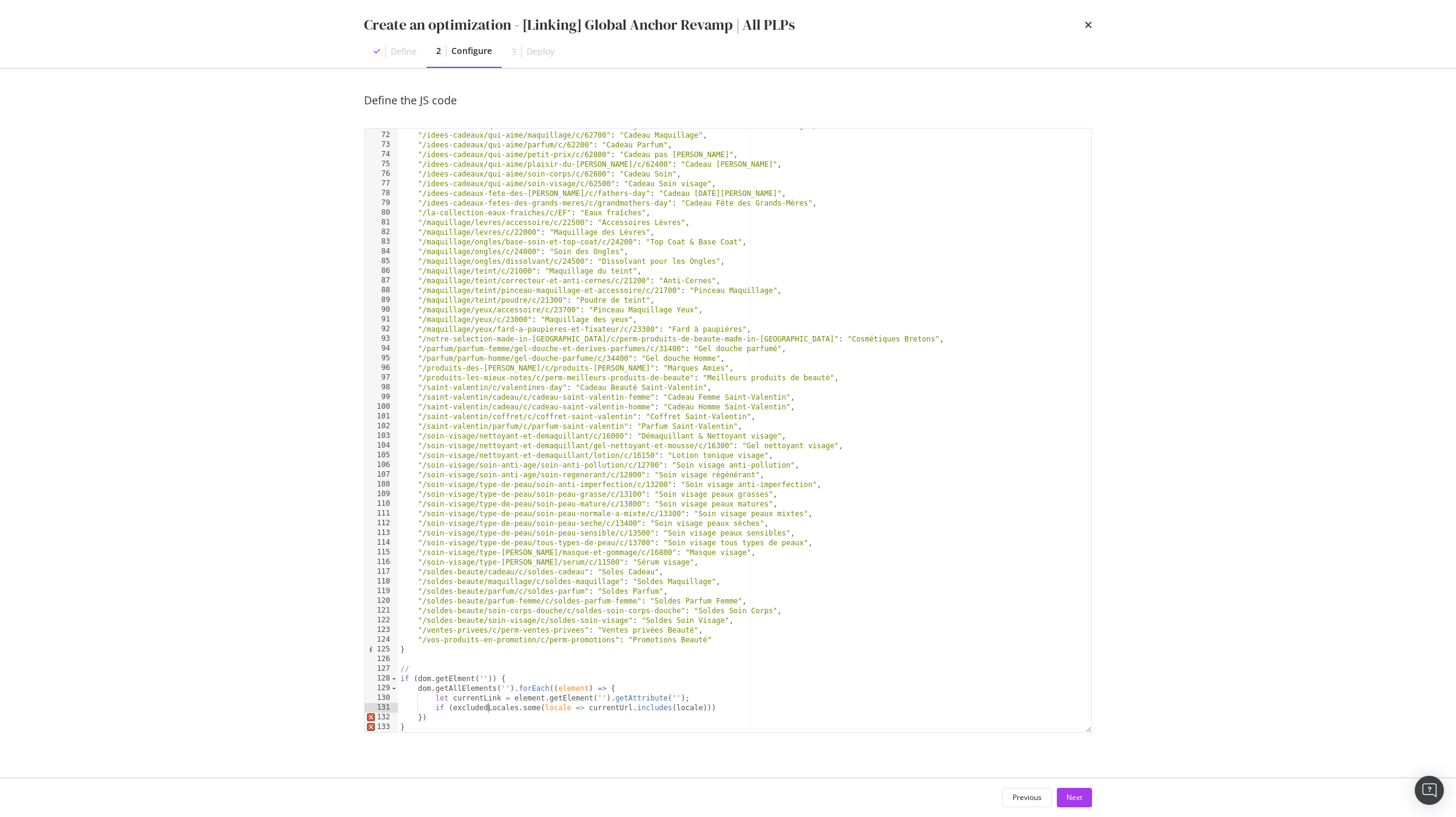
click at [488, 706] on div ""/idees-cadeaux/qui-aime/coffret-cadeau/soin-visage/c/64500" : "Coffret Cadeau …" at bounding box center [745, 432] width 694 height 623
paste textarea "correspondanceTable"
click at [578, 709] on div ""/idees-cadeaux/qui-aime/coffret-cadeau/soin-visage/c/64500" : "Coffret Cadeau …" at bounding box center [745, 432] width 694 height 623
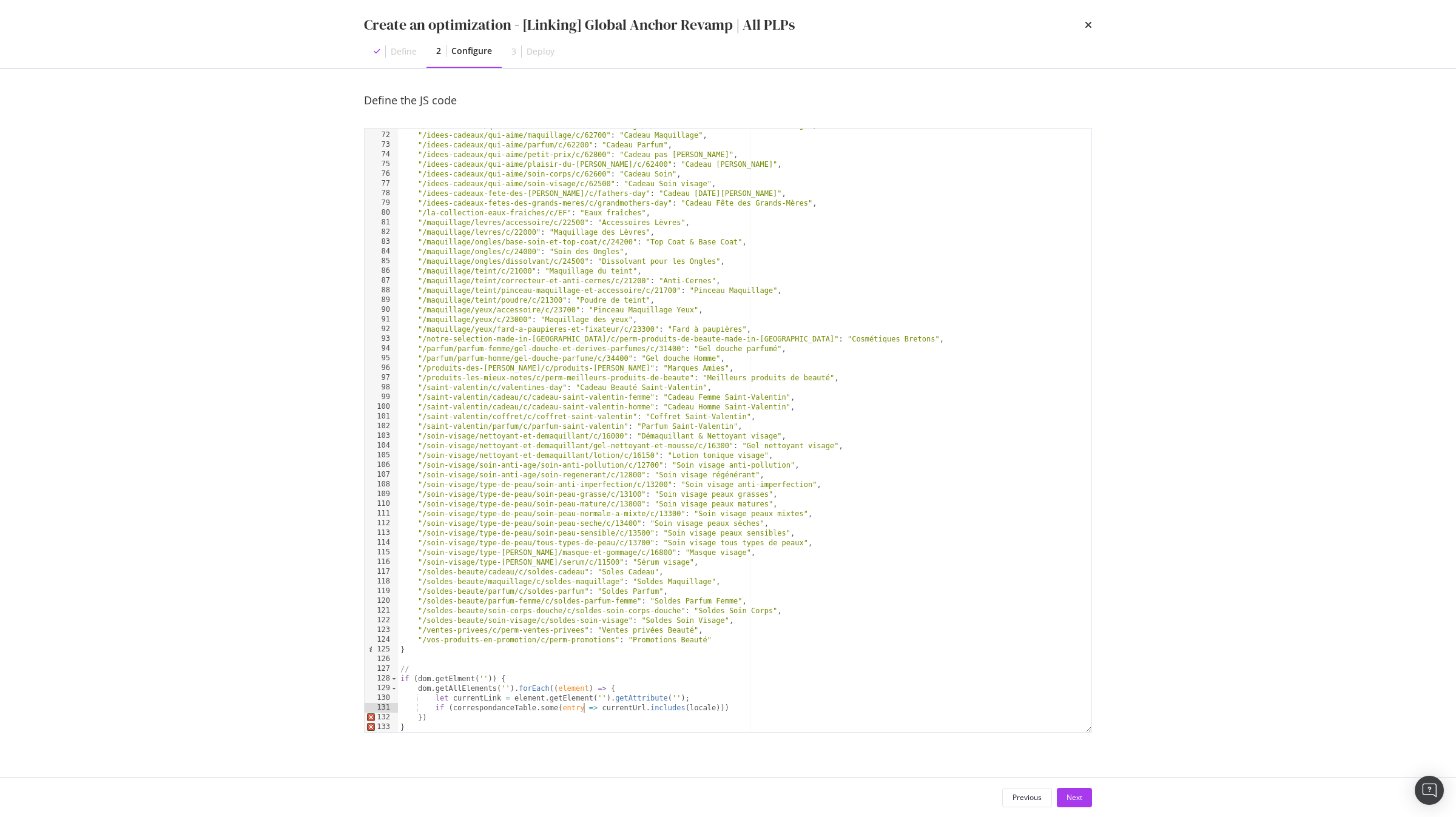
scroll to position [0, 16]
click at [575, 711] on div ""/idees-cadeaux/qui-aime/coffret-cadeau/soin-visage/c/64500" : "Coffret Cadeau …" at bounding box center [745, 432] width 694 height 623
click at [701, 709] on div ""/idees-cadeaux/qui-aime/coffret-cadeau/soin-visage/c/64500" : "Coffret Cadeau …" at bounding box center [745, 432] width 694 height 623
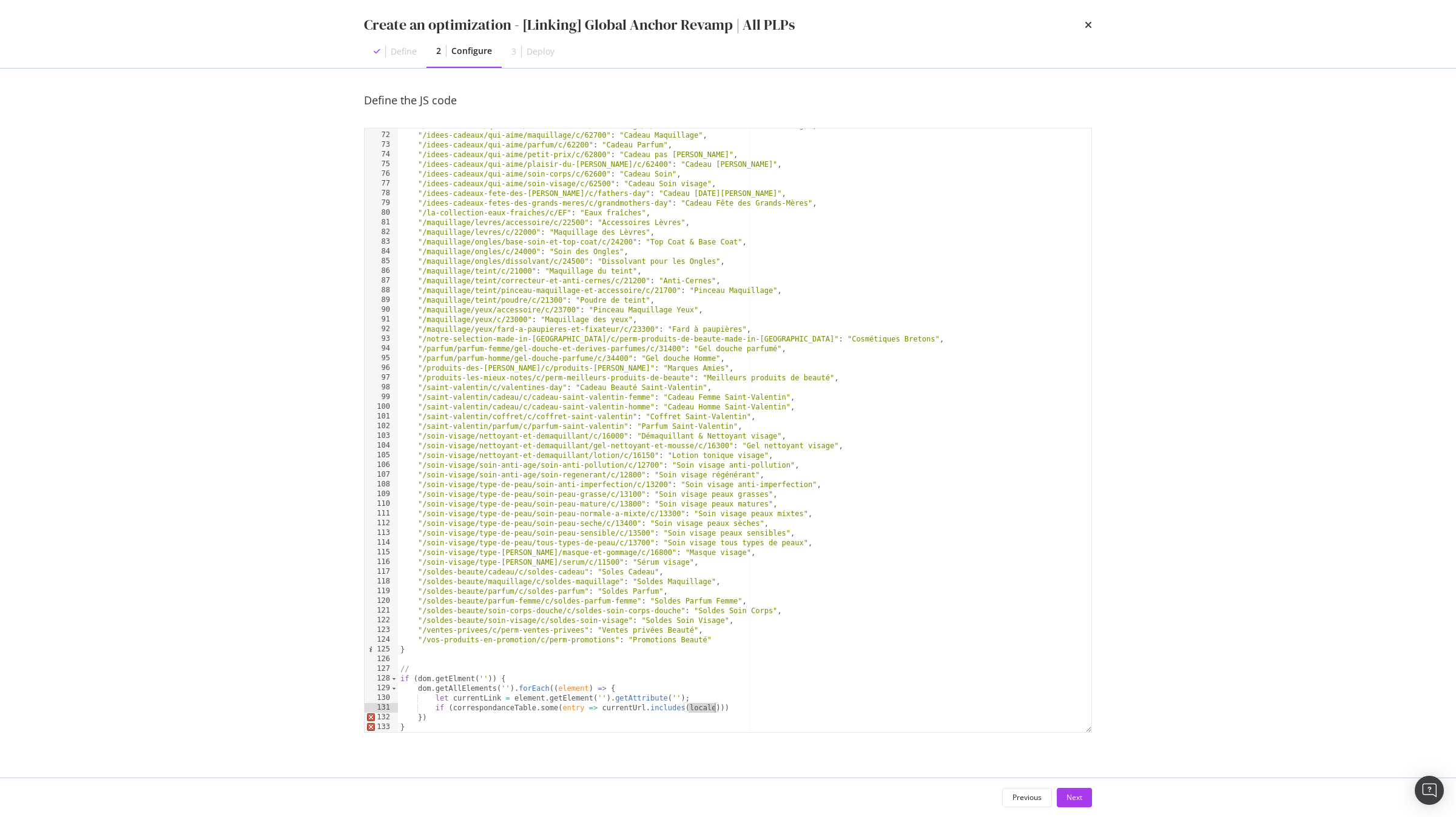
paste textarea "entry"
click at [467, 696] on div ""/idees-cadeaux/qui-aime/coffret-cadeau/soin-visage/c/64500" : "Coffret Cadeau …" at bounding box center [745, 432] width 694 height 623
click at [633, 708] on div ""/idees-cadeaux/qui-aime/coffret-cadeau/soin-visage/c/64500" : "Coffret Cadeau …" at bounding box center [745, 432] width 694 height 623
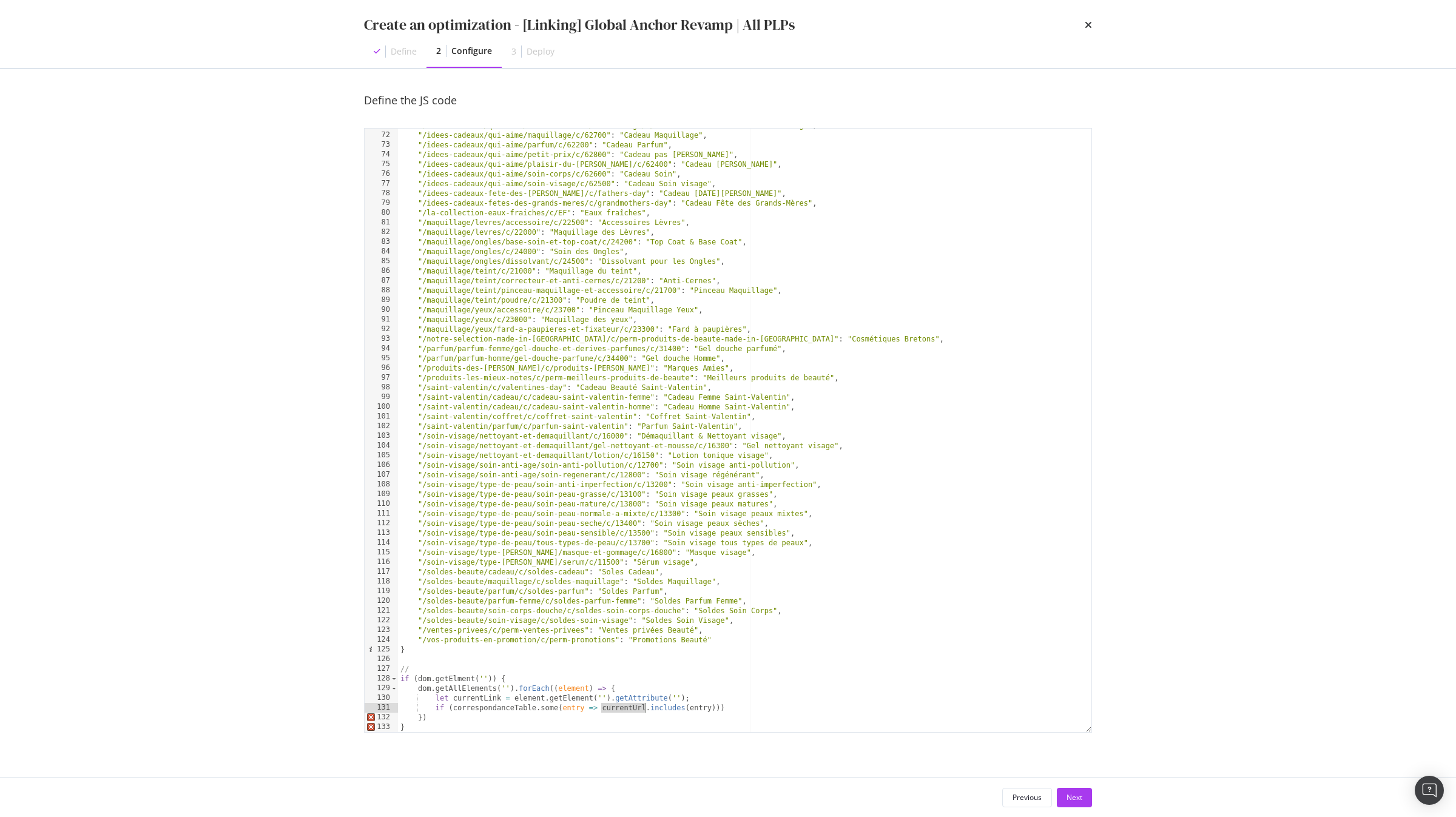
paste textarea "Link"
click at [734, 706] on div ""/idees-cadeaux/qui-aime/coffret-cadeau/soin-visage/c/64500" : "Coffret Cadeau …" at bounding box center [745, 432] width 694 height 623
type textarea "if (correspondanceTable.some(entry => currentLink.includes(entry))) {}"
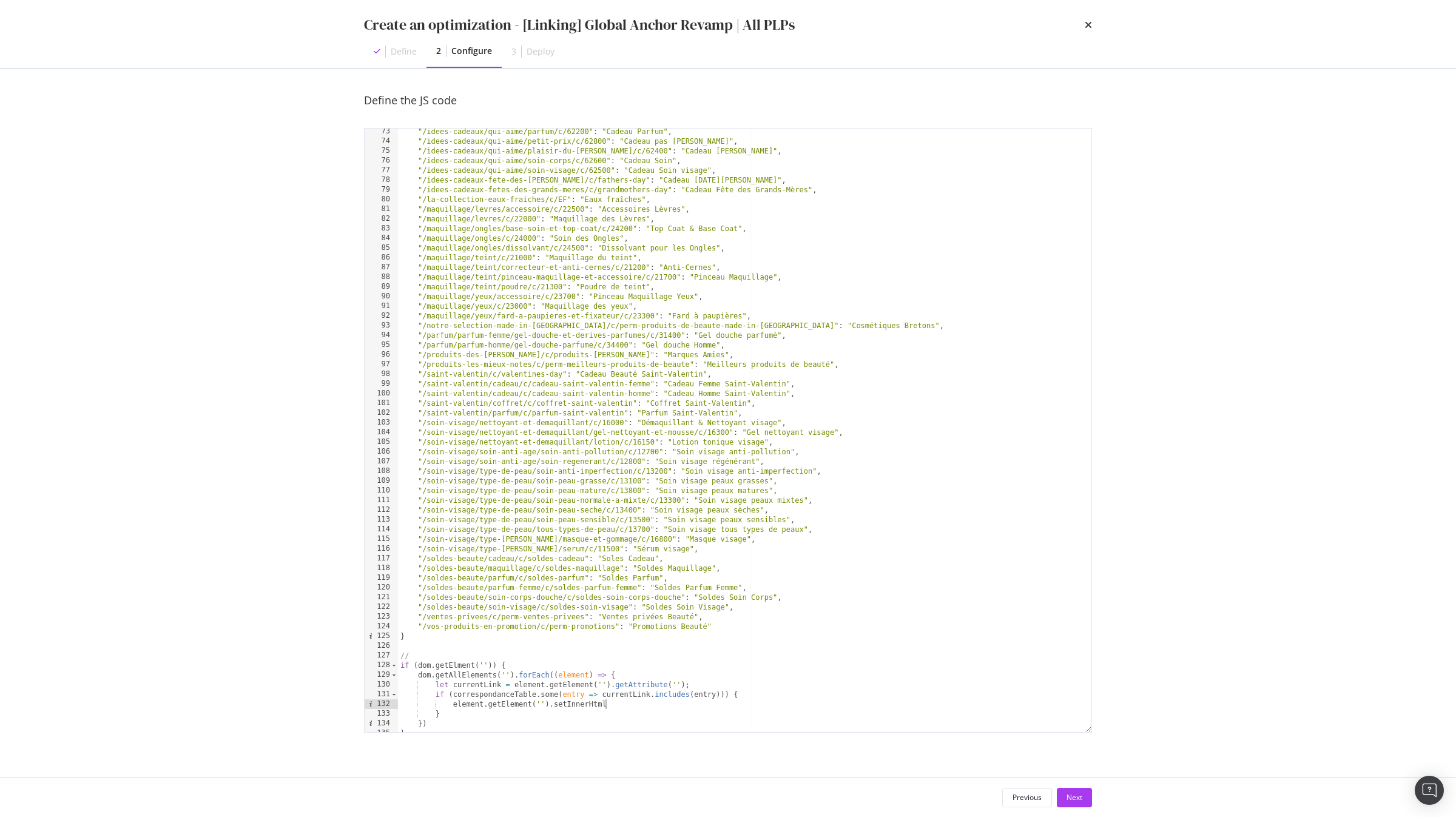
scroll to position [0, 16]
click at [494, 696] on div ""/idees-cadeaux/qui-aime/parfum/c/62200" : "Cadeau Parfum" , "/idees-cadeaux/qu…" at bounding box center [745, 438] width 694 height 623
click at [646, 709] on div ""/idees-cadeaux/qui-aime/parfum/c/62200" : "Cadeau Parfum" , "/idees-cadeaux/qu…" at bounding box center [745, 438] width 694 height 623
paste textarea "correspondanceTable"
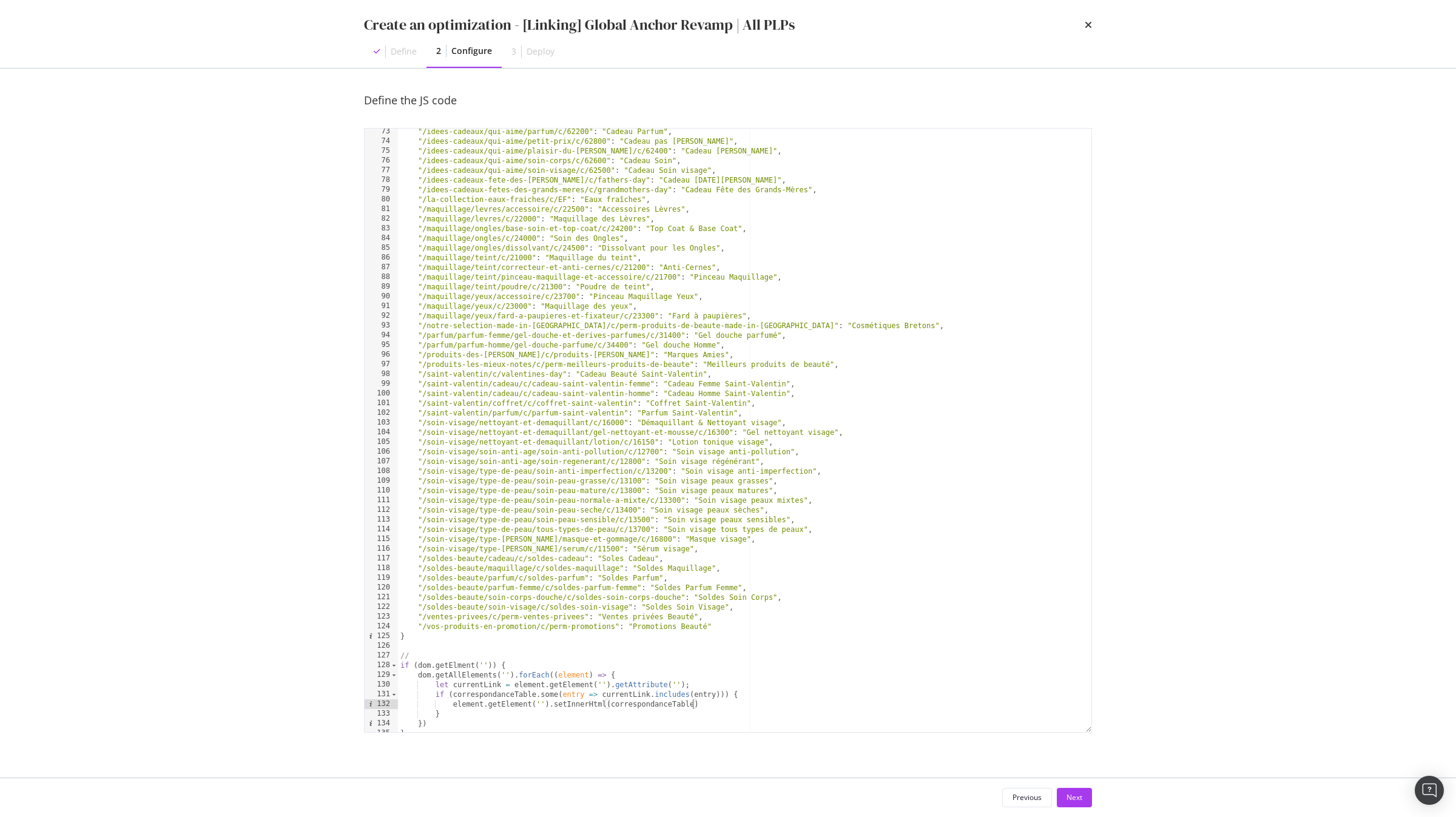
click at [478, 713] on div ""/idees-cadeaux/qui-aime/parfum/c/62200" : "Cadeau Parfum" , "/idees-cadeaux/qu…" at bounding box center [745, 438] width 694 height 623
click at [436, 691] on div ""/idees-cadeaux/qui-aime/parfum/c/62200" : "Cadeau Parfum" , "/idees-cadeaux/qu…" at bounding box center [745, 438] width 694 height 623
type textarea "if (correspondanceTable.some(entry => currentLink.includes(entry))) { element.g…"
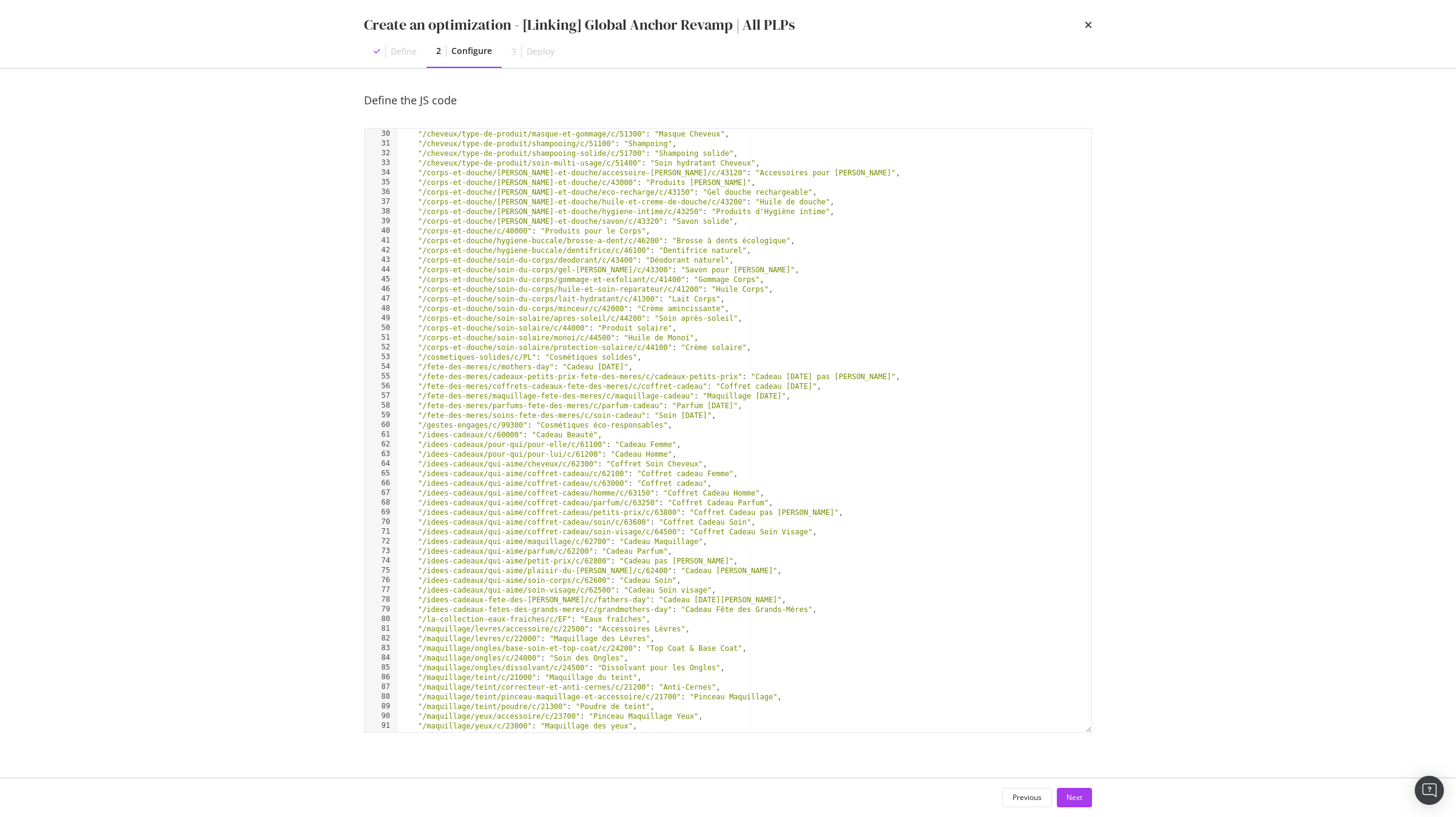
scroll to position [0, 0]
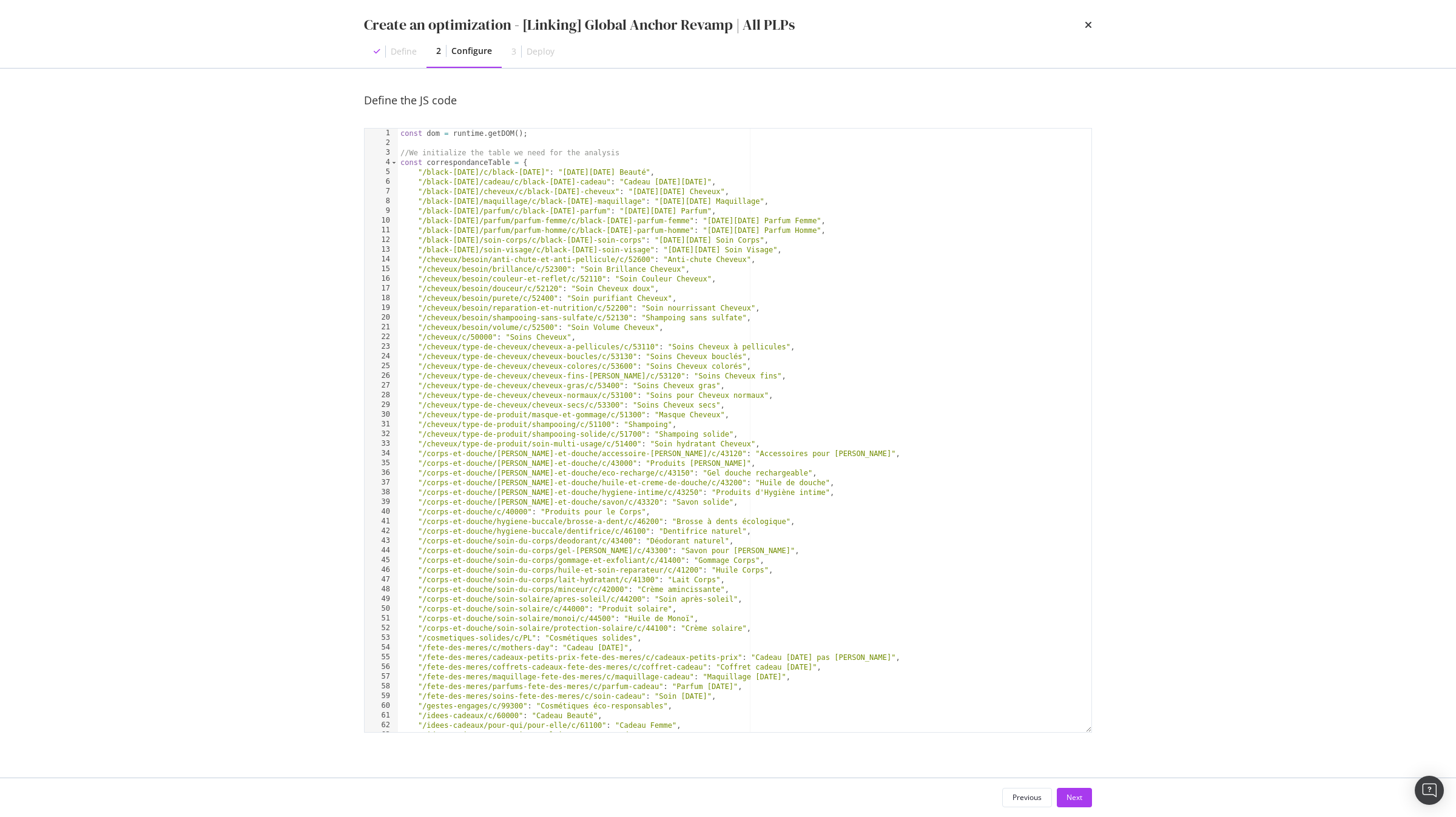
click at [452, 159] on div "const dom = runtime . getDOM ( ) ; //We initialize the table we need for the an…" at bounding box center [745, 440] width 694 height 623
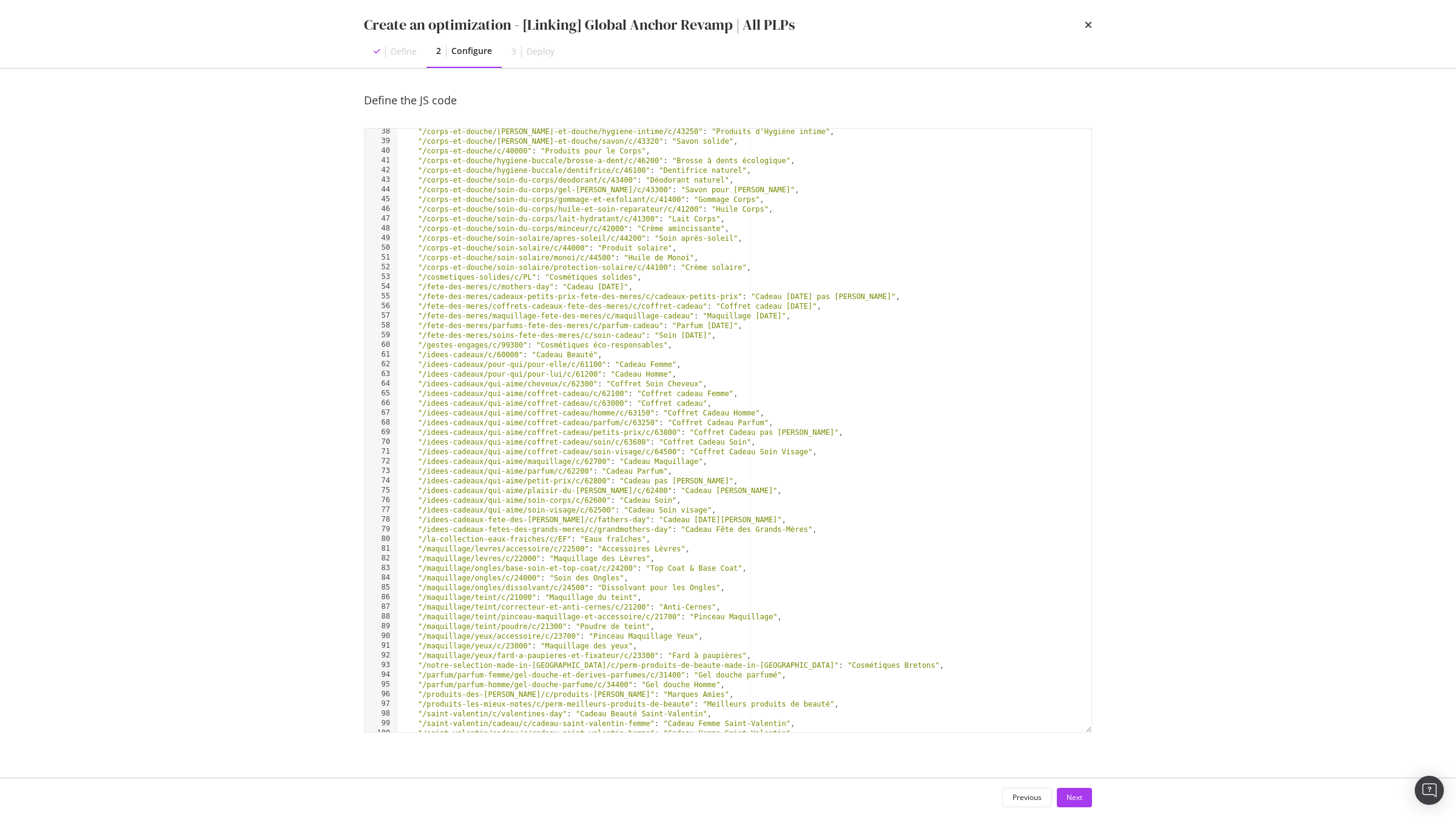
scroll to position [687, 0]
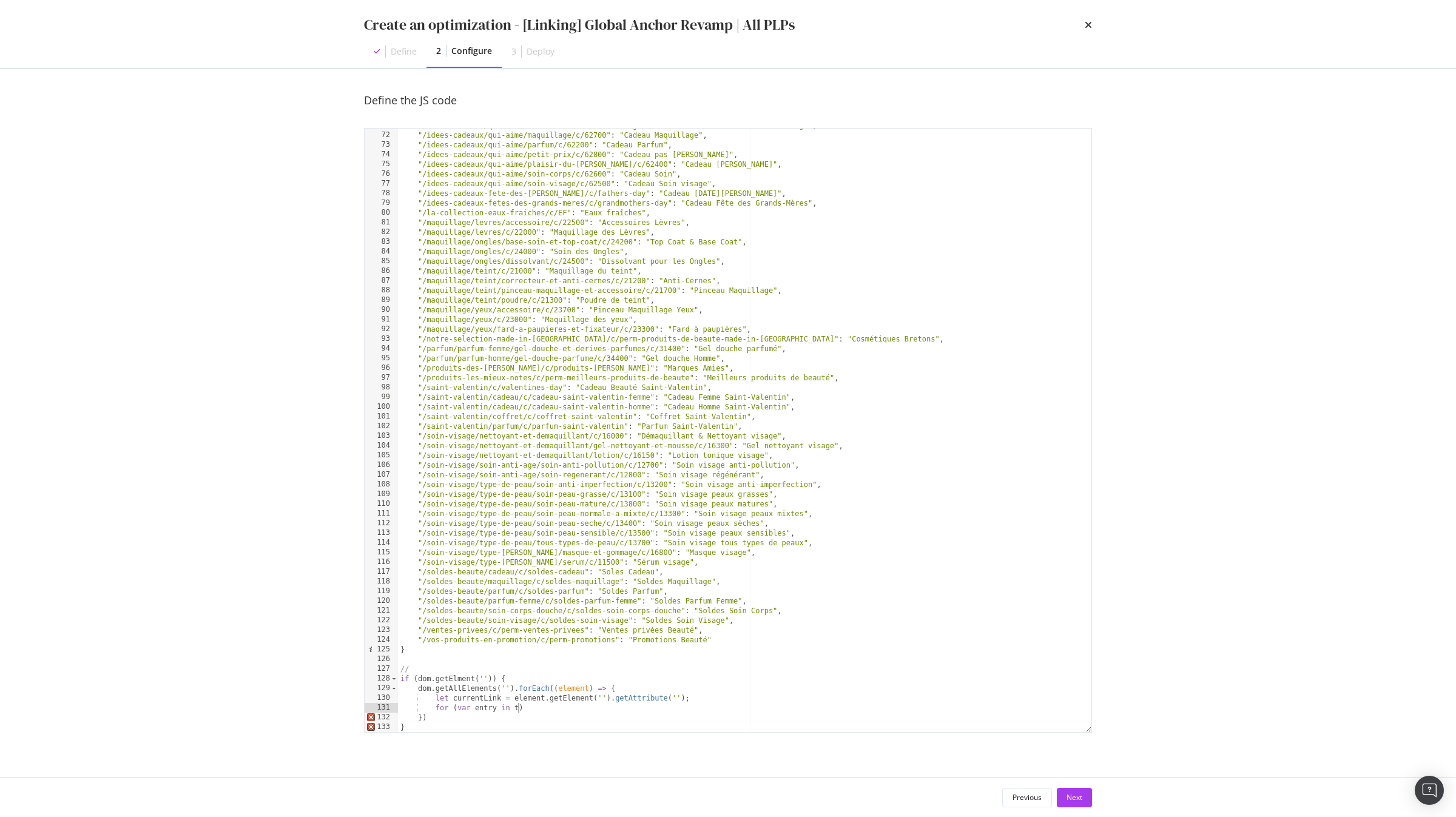
click at [517, 709] on div ""/idees-cadeaux/qui-aime/coffret-cadeau/soin-visage/c/64500" : "Coffret Cadeau …" at bounding box center [745, 432] width 694 height 623
paste textarea "correspondanceTable"
type textarea "for (var entry in correspondanceTable) {}"
click at [490, 696] on div ""/idees-cadeaux/qui-aime/coffret-cadeau/soin-visage/c/64500" : "Coffret Cadeau …" at bounding box center [745, 432] width 694 height 623
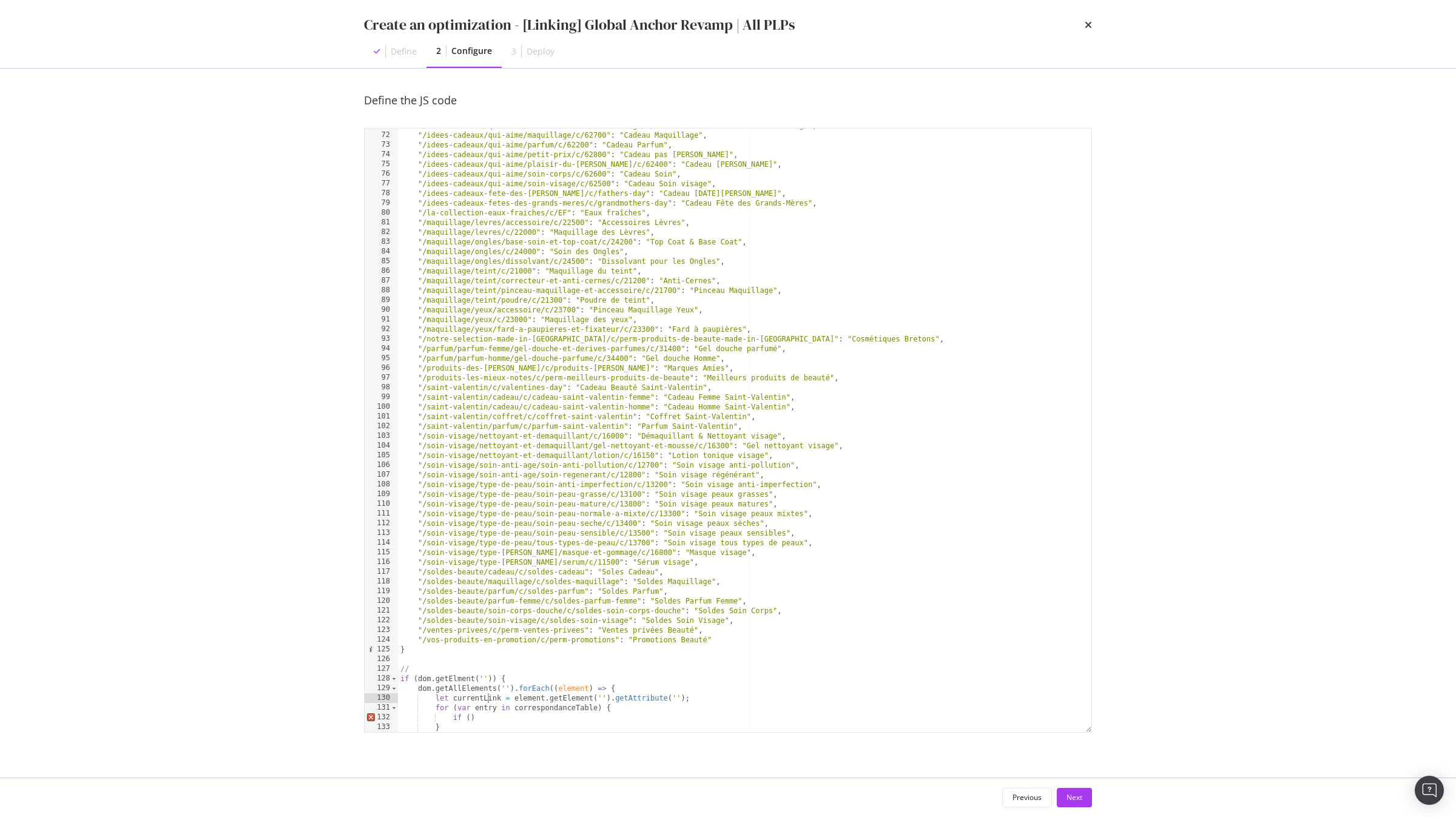
click at [490, 696] on div ""/idees-cadeaux/qui-aime/coffret-cadeau/soin-visage/c/64500" : "Coffret Cadeau …" at bounding box center [745, 432] width 694 height 623
click at [490, 722] on div ""/idees-cadeaux/qui-aime/coffret-cadeau/soin-visage/c/64500" : "Coffret Cadeau …" at bounding box center [745, 432] width 694 height 623
paste textarea "currentLink"
type textarea "if (currentLink.includes(entry)) {}"
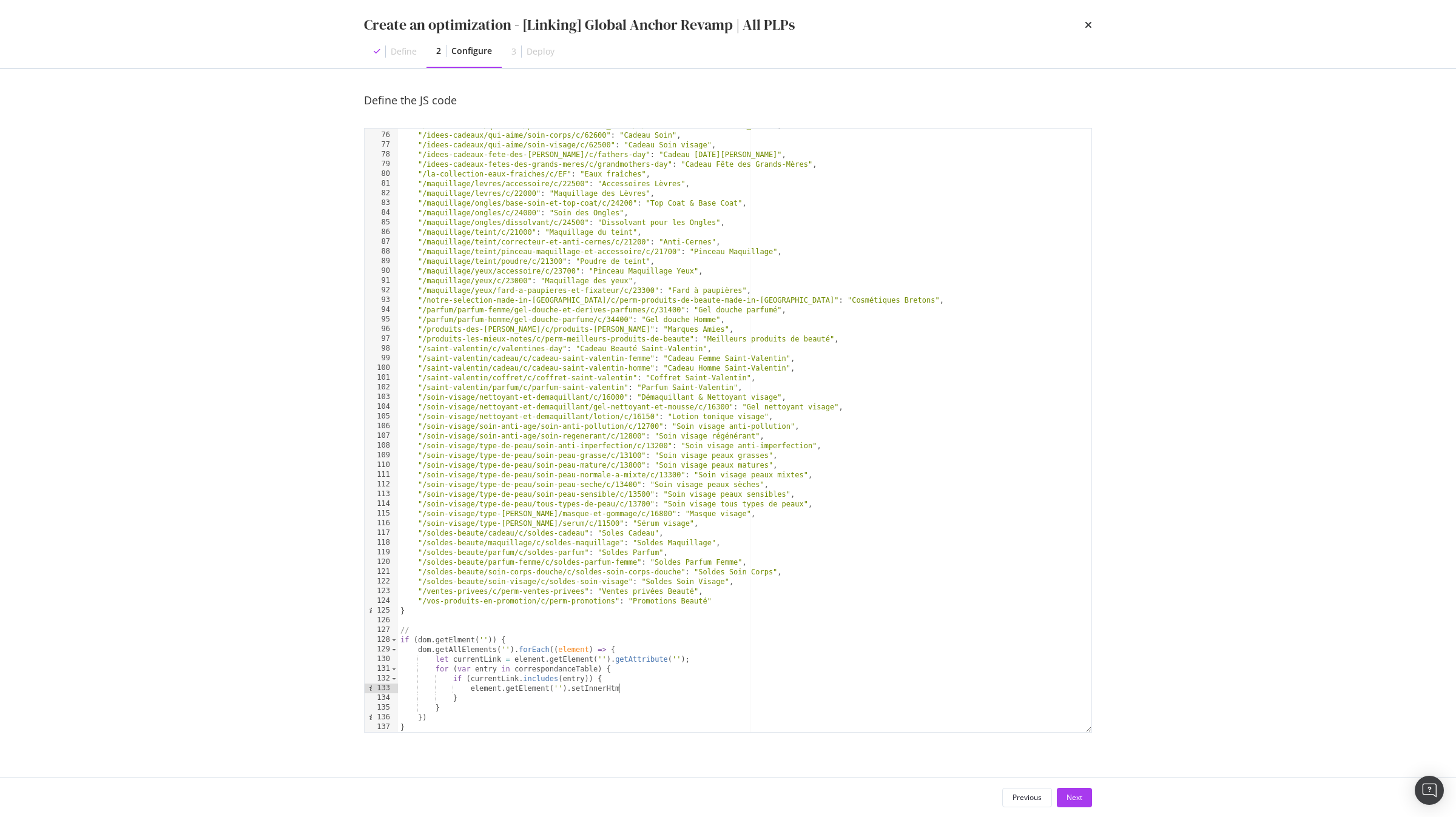
scroll to position [0, 17]
click at [545, 669] on div ""/idees-cadeaux/qui-aime/plaisir-du-[PERSON_NAME]/c/62400" : "Cadeau [PERSON_NA…" at bounding box center [745, 432] width 694 height 623
click at [674, 692] on div ""/idees-cadeaux/qui-aime/plaisir-du-[PERSON_NAME]/c/62400" : "Cadeau [PERSON_NA…" at bounding box center [745, 432] width 694 height 623
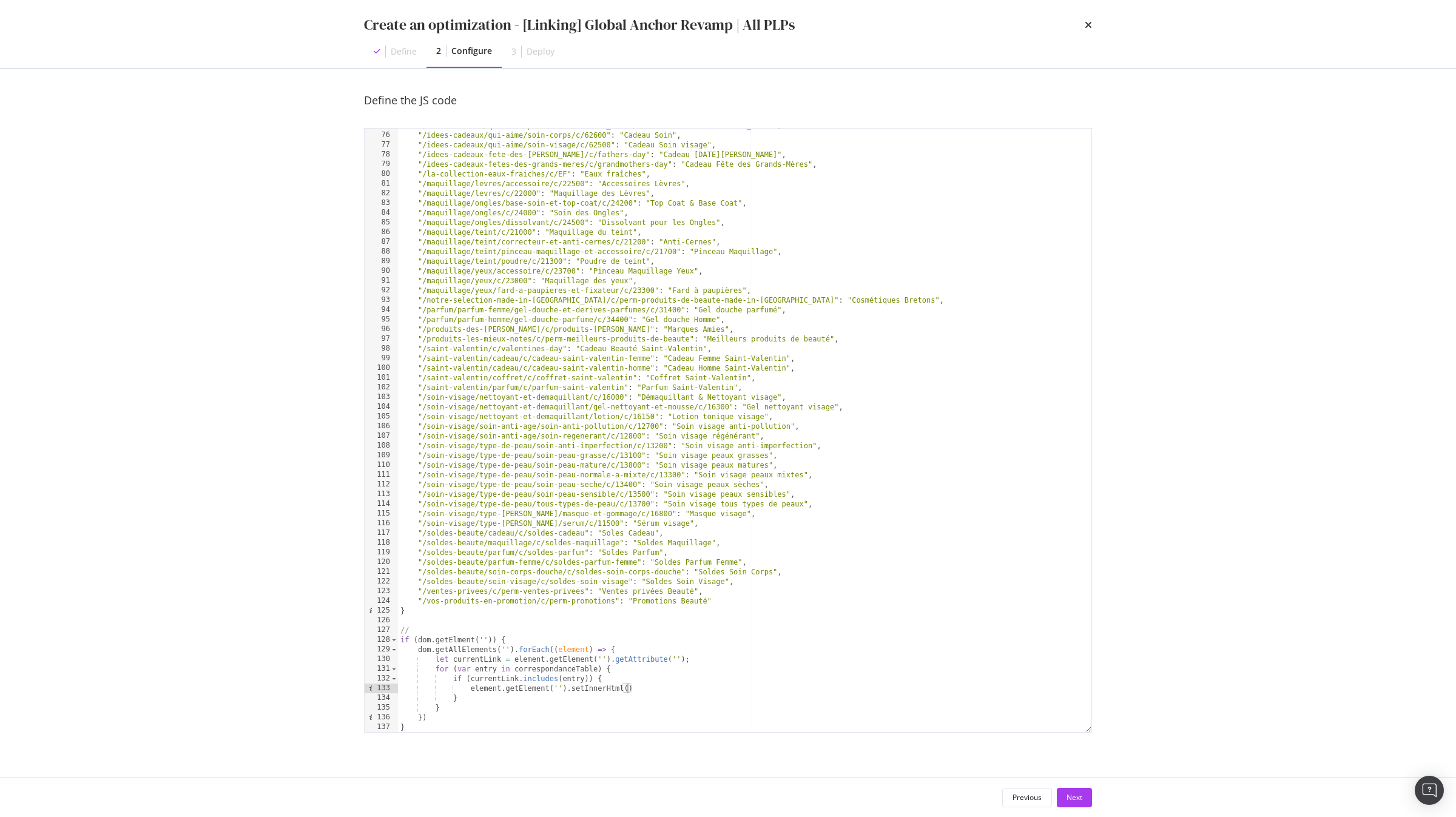
paste textarea "correspondanceTable"
click at [485, 641] on div ""/idees-cadeaux/qui-aime/plaisir-du-[PERSON_NAME]/c/62400" : "Cadeau [PERSON_NA…" at bounding box center [745, 432] width 694 height 623
paste textarea "#ajax-wrapper > div > section.has-border_y.border_grey.p-y_L.m-y_M.text_center"
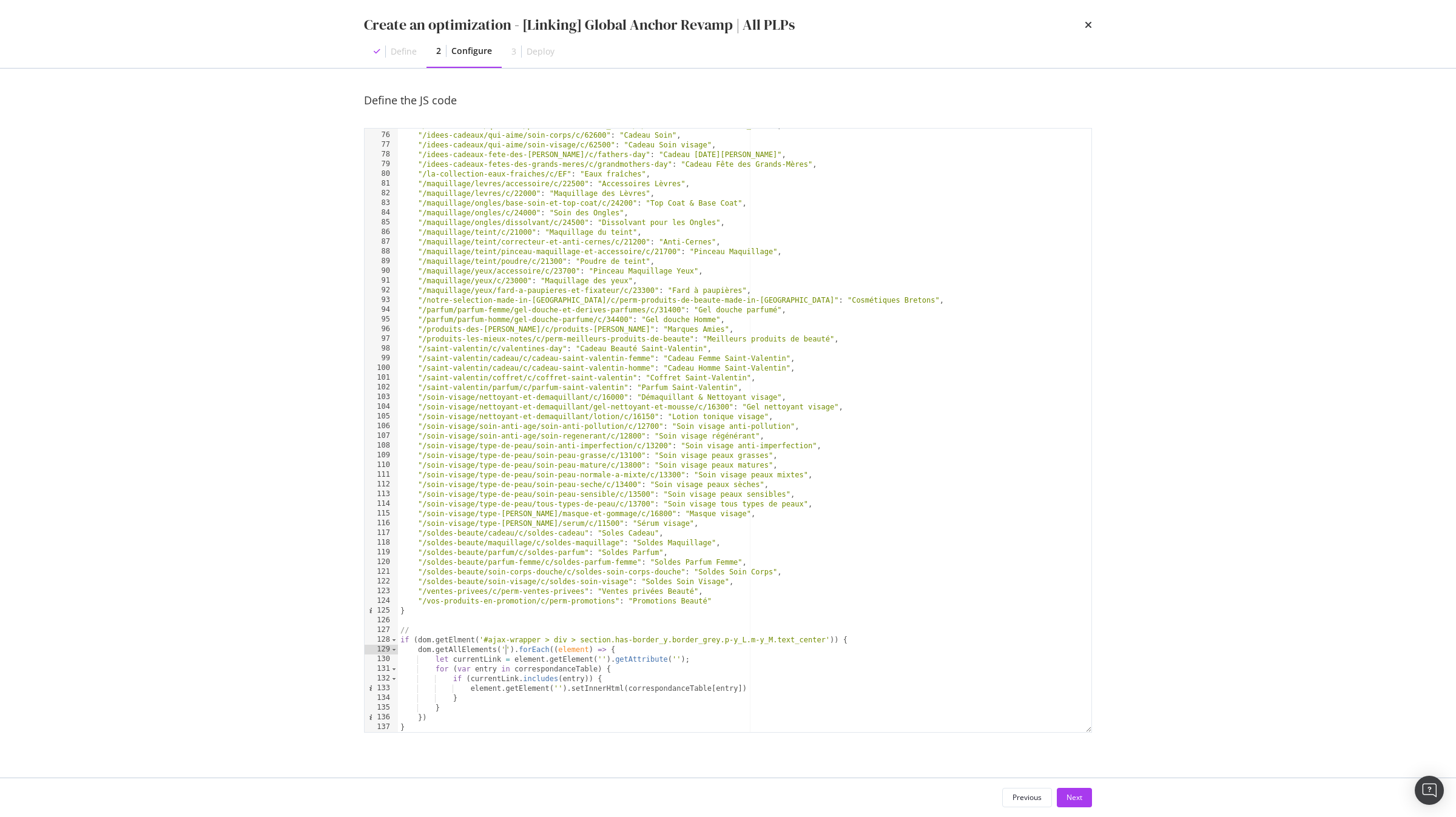
click at [505, 651] on div ""/idees-cadeaux/qui-aime/plaisir-du-[PERSON_NAME]/c/62400" : "Cadeau [PERSON_NA…" at bounding box center [745, 432] width 694 height 623
paste textarea "data-js="netlinking""
paste textarea "inline-block"
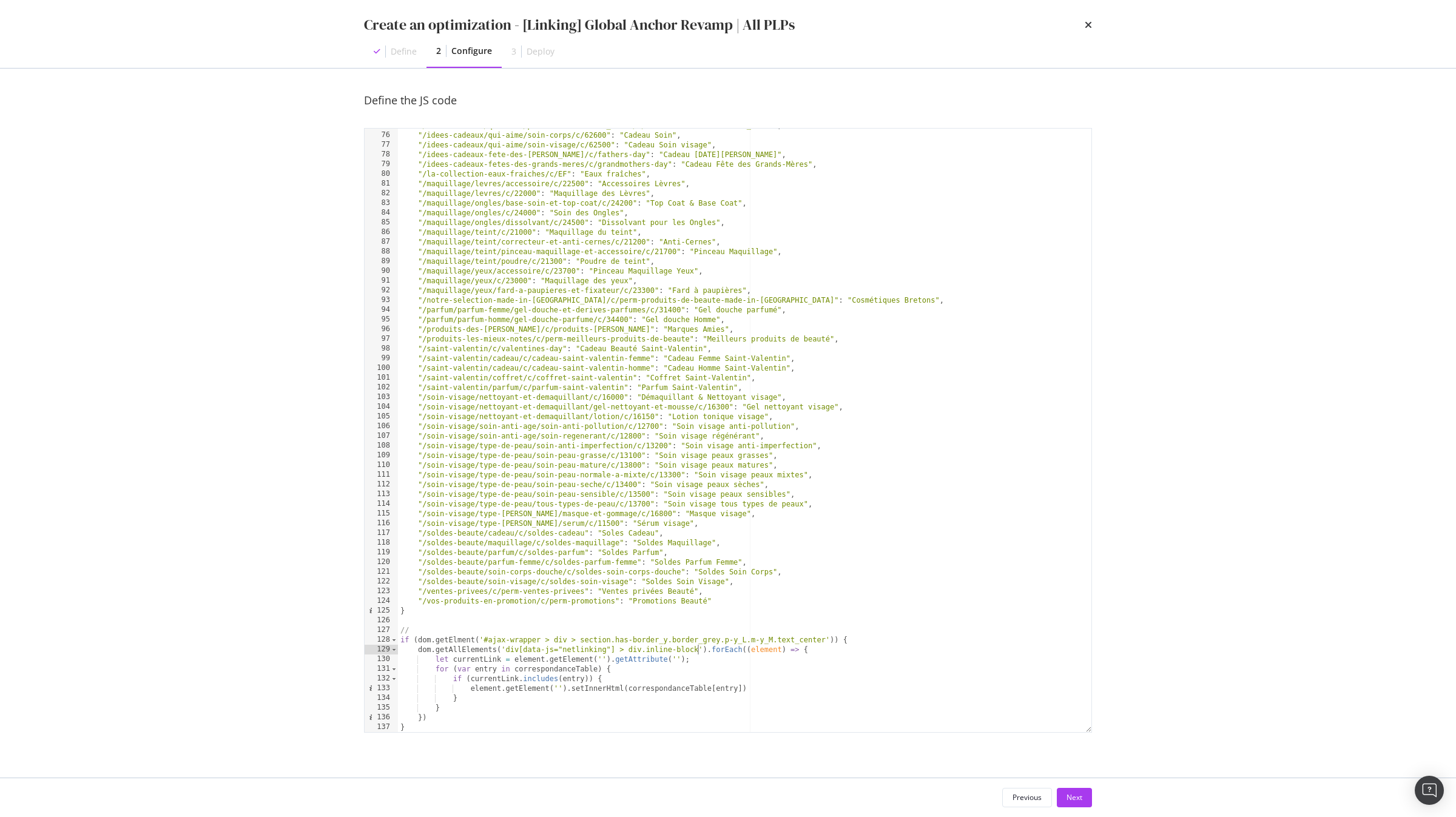
click at [602, 659] on div ""/idees-cadeaux/qui-aime/plaisir-du-[PERSON_NAME]/c/62400" : "Cadeau [PERSON_NA…" at bounding box center [745, 432] width 694 height 623
click at [680, 661] on div ""/idees-cadeaux/qui-aime/plaisir-du-[PERSON_NAME]/c/62400" : "Cadeau [PERSON_NA…" at bounding box center [745, 432] width 694 height 623
click at [557, 690] on div ""/idees-cadeaux/qui-aime/plaisir-du-[PERSON_NAME]/c/62400" : "Cadeau [PERSON_NA…" at bounding box center [745, 432] width 694 height 623
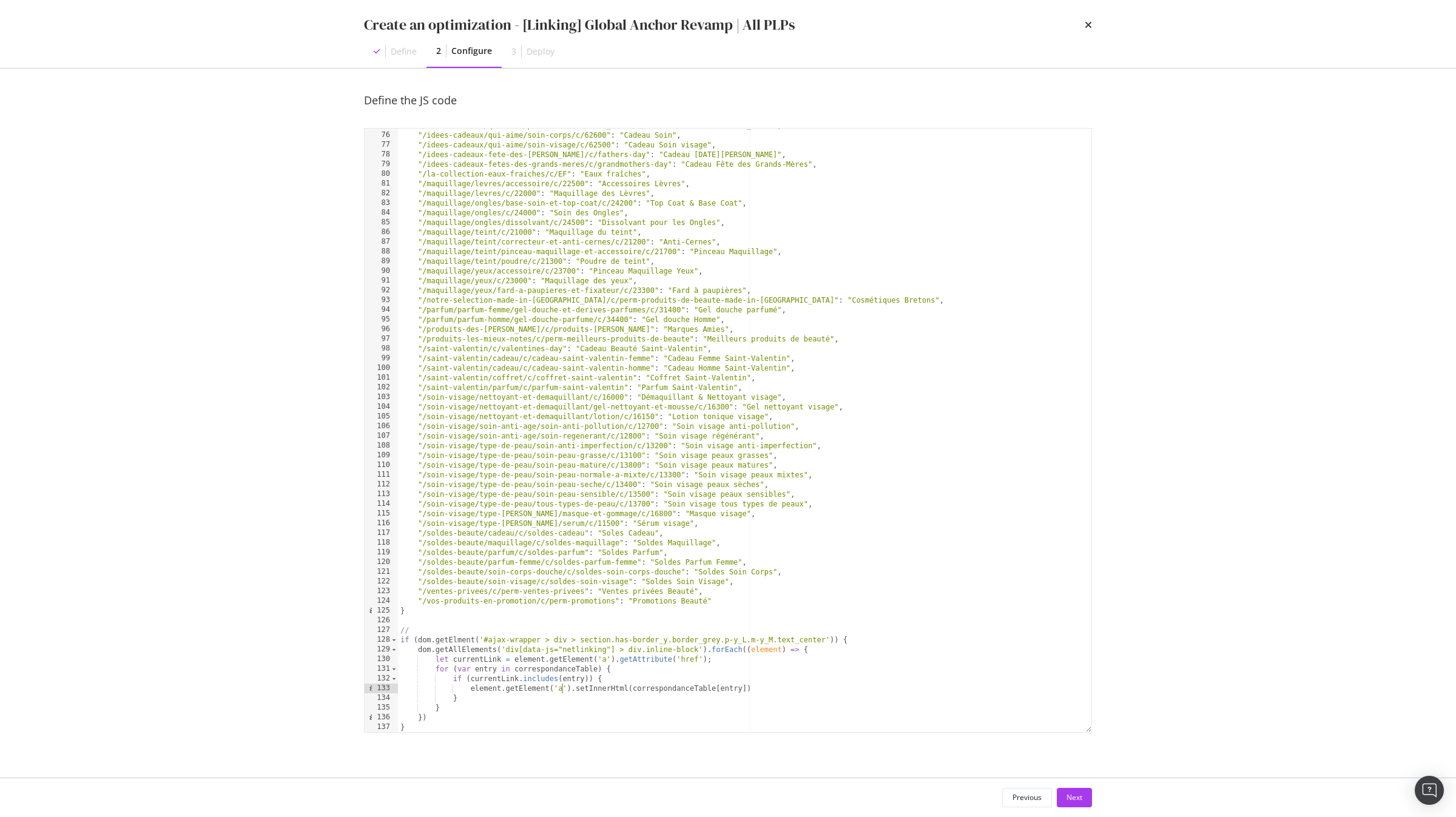
scroll to position [0, 13]
click at [787, 691] on div ""/idees-cadeaux/qui-aime/plaisir-du-[PERSON_NAME]/c/62400" : "Cadeau [PERSON_NA…" at bounding box center [745, 432] width 694 height 623
type textarea "element.getElement('a').setInnerHtml(correspondanceTable[entry]);"
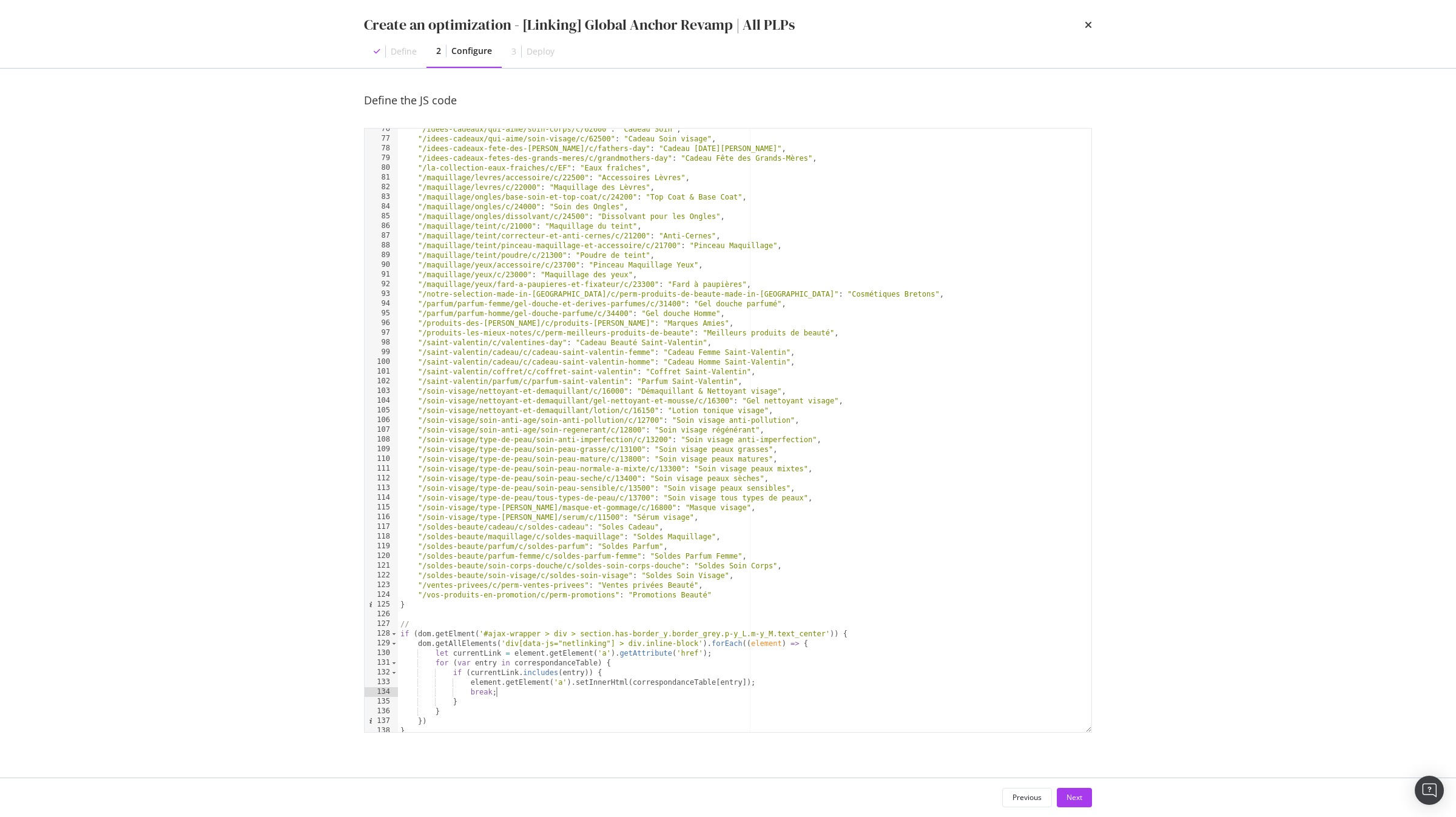
scroll to position [735, 0]
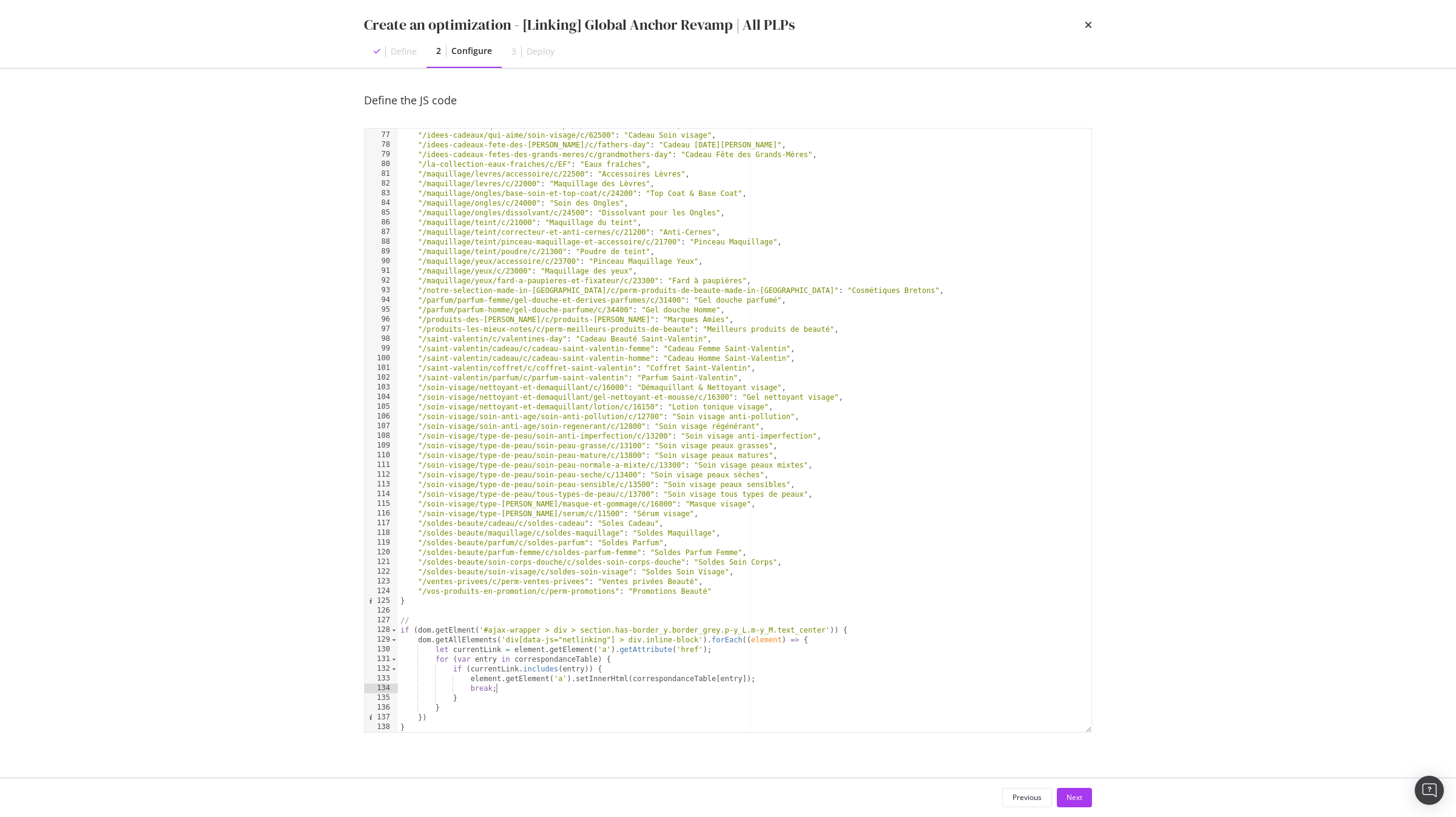
click at [425, 625] on div ""/idees-cadeaux/qui-aime/soin-corps/c/62600" : "Cadeau Soin" , "/idees-cadeaux/…" at bounding box center [745, 432] width 694 height 623
click at [553, 659] on div ""/idees-cadeaux/qui-aime/soin-corps/c/62600" : "Cadeau Soin" , "/idees-cadeaux/…" at bounding box center [745, 432] width 694 height 623
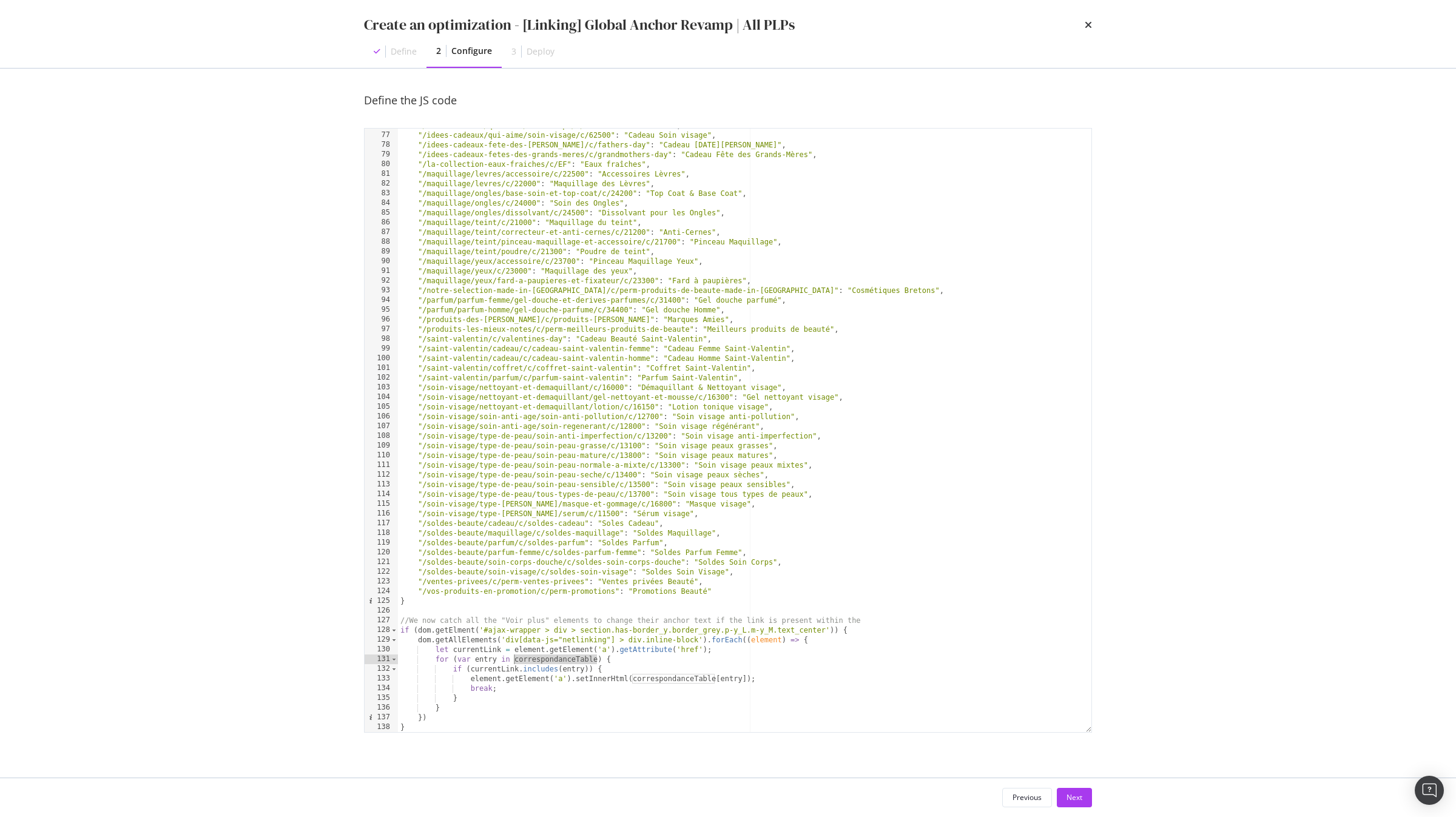
click at [884, 619] on div ""/idees-cadeaux/qui-aime/soin-corps/c/62600" : "Cadeau Soin" , "/idees-cadeaux/…" at bounding box center [745, 432] width 694 height 623
paste textarea "correspondanceTable"
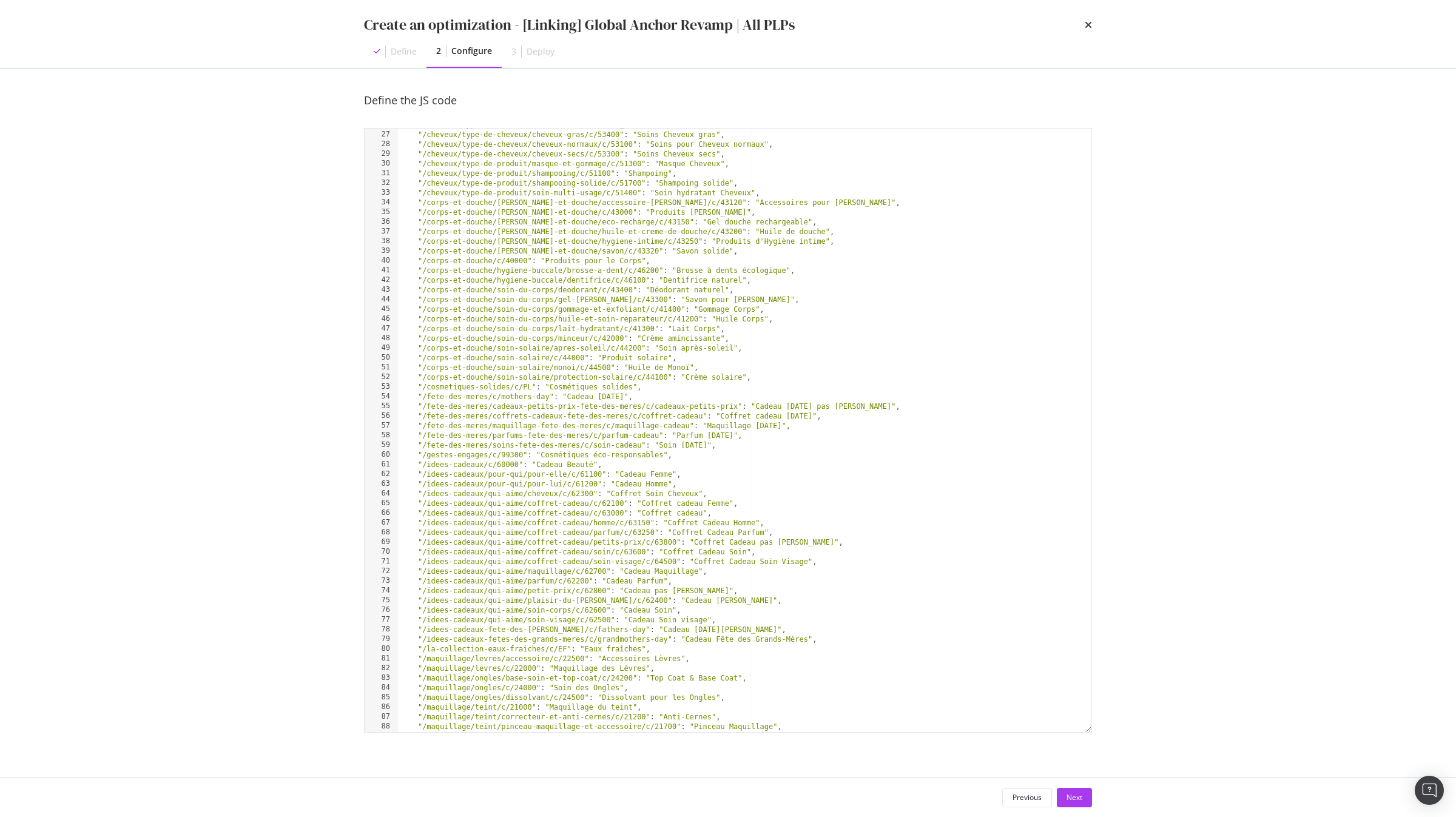
scroll to position [735, 0]
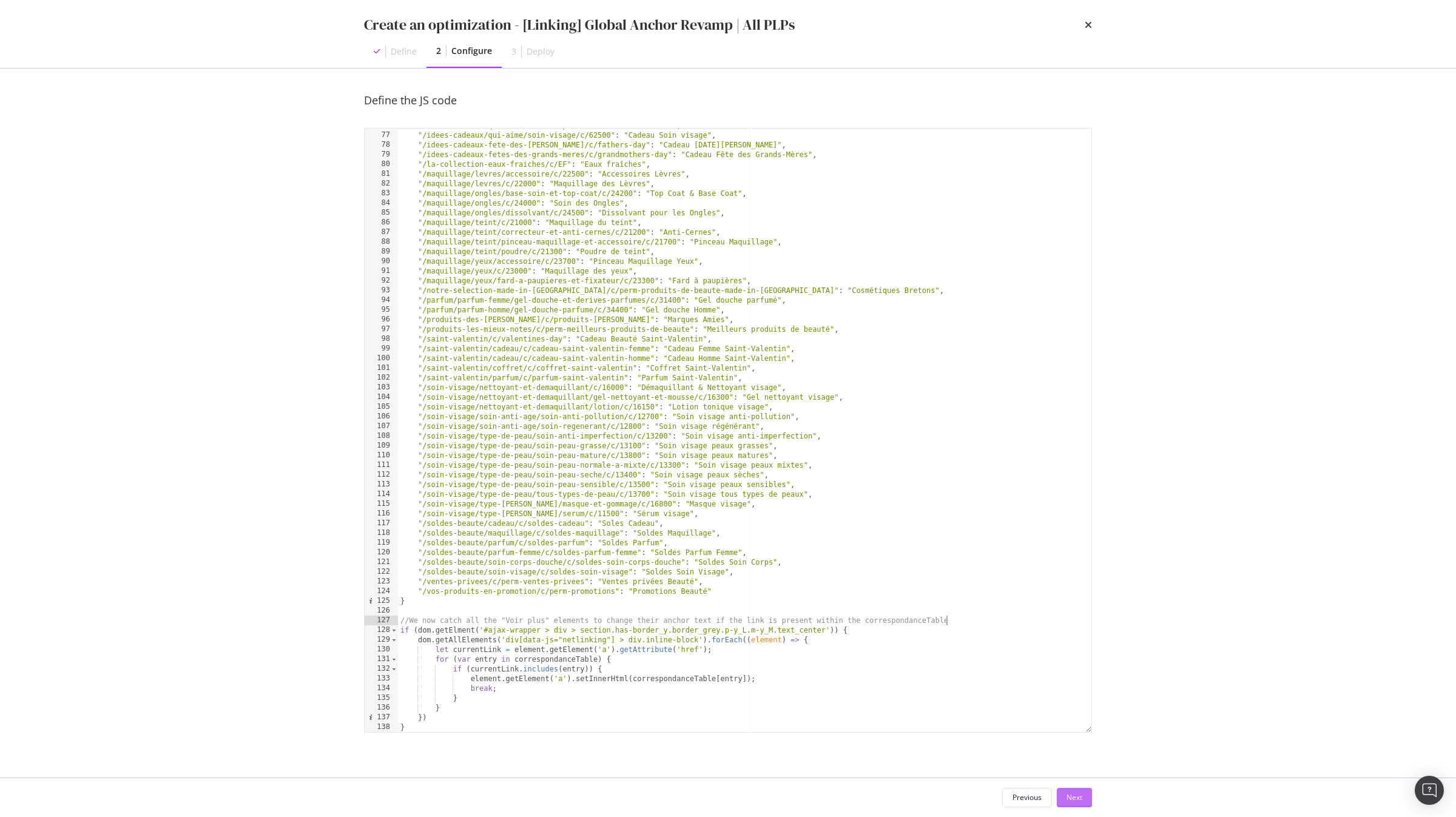
type textarea "//We now catch all the "Voir plus" elements to change their anchor text if the …"
click at [1074, 793] on div "Next" at bounding box center [1074, 797] width 16 height 11
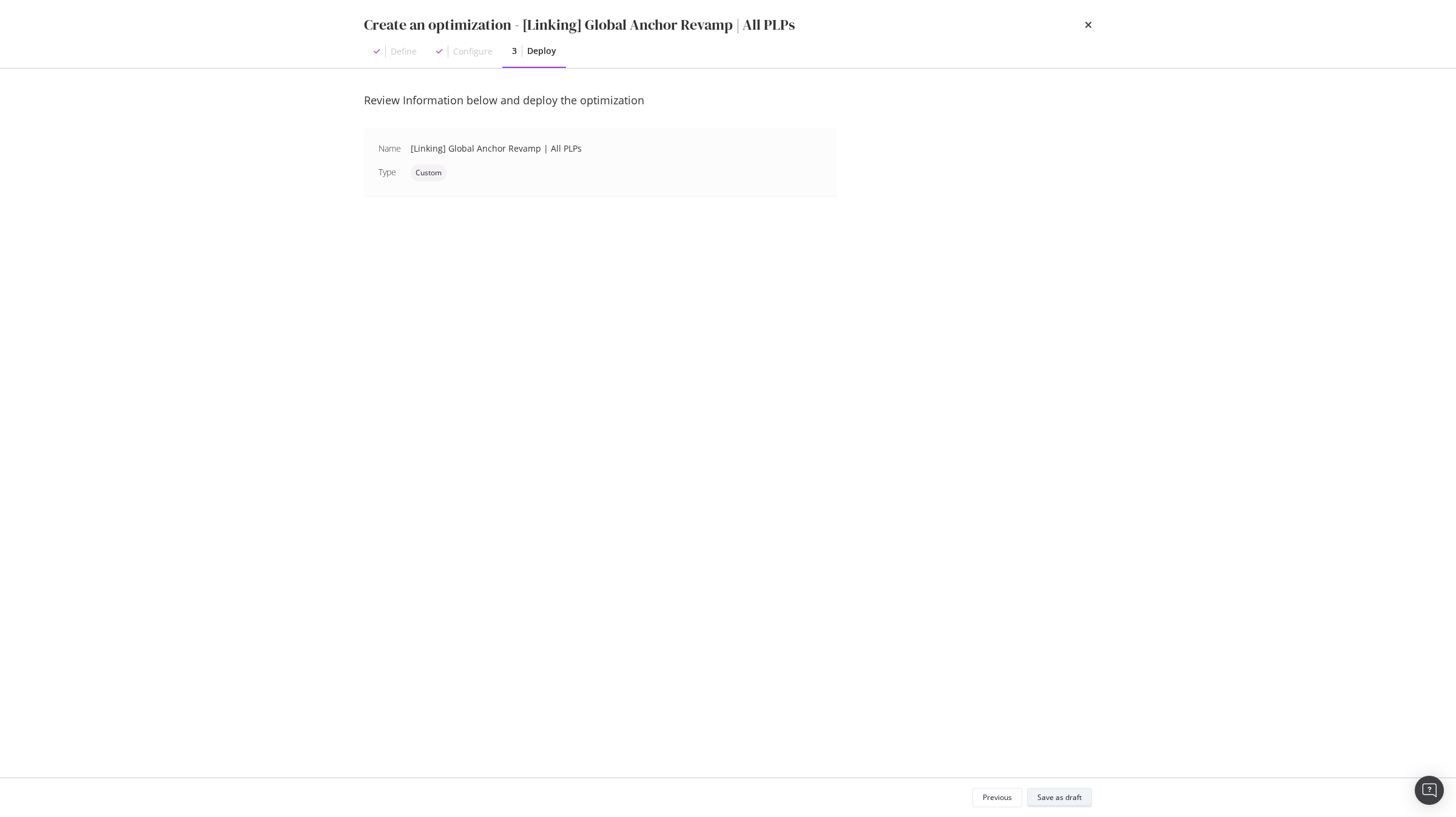
click at [1065, 799] on div "Save as draft" at bounding box center [1060, 797] width 44 height 11
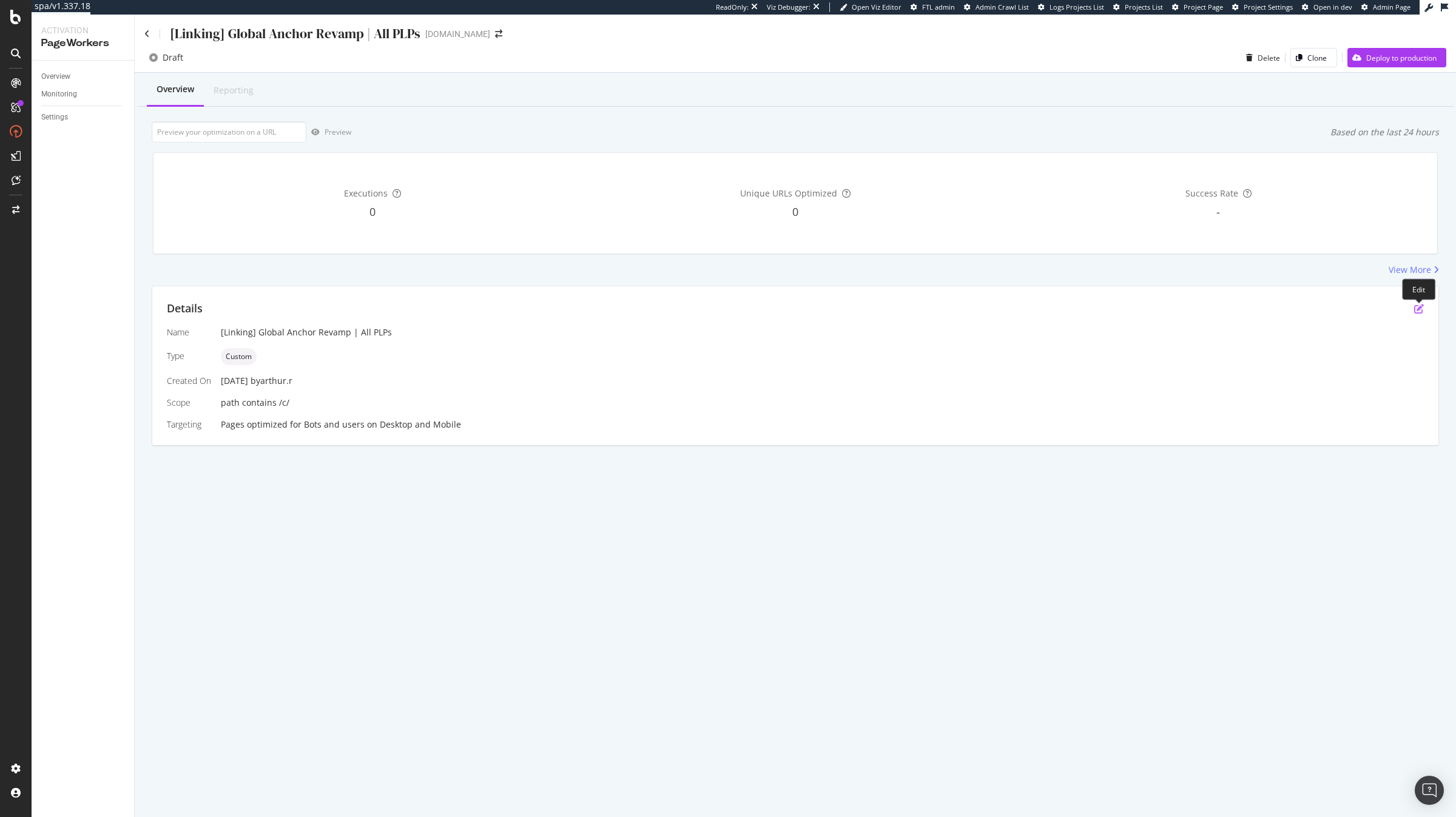
click at [1422, 312] on icon "pen-to-square" at bounding box center [1419, 308] width 10 height 10
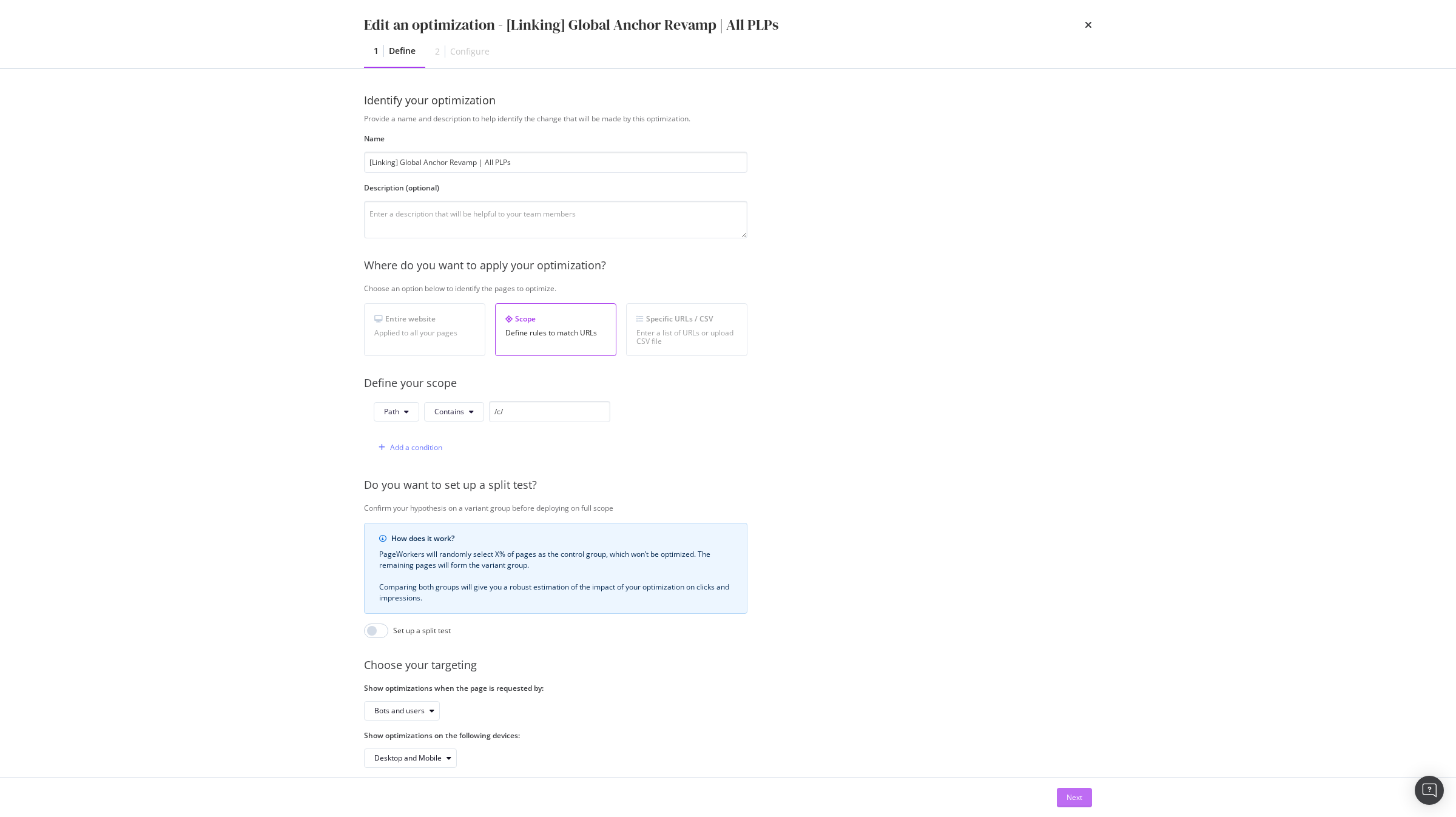
click at [1068, 791] on div "Next" at bounding box center [1074, 798] width 16 height 18
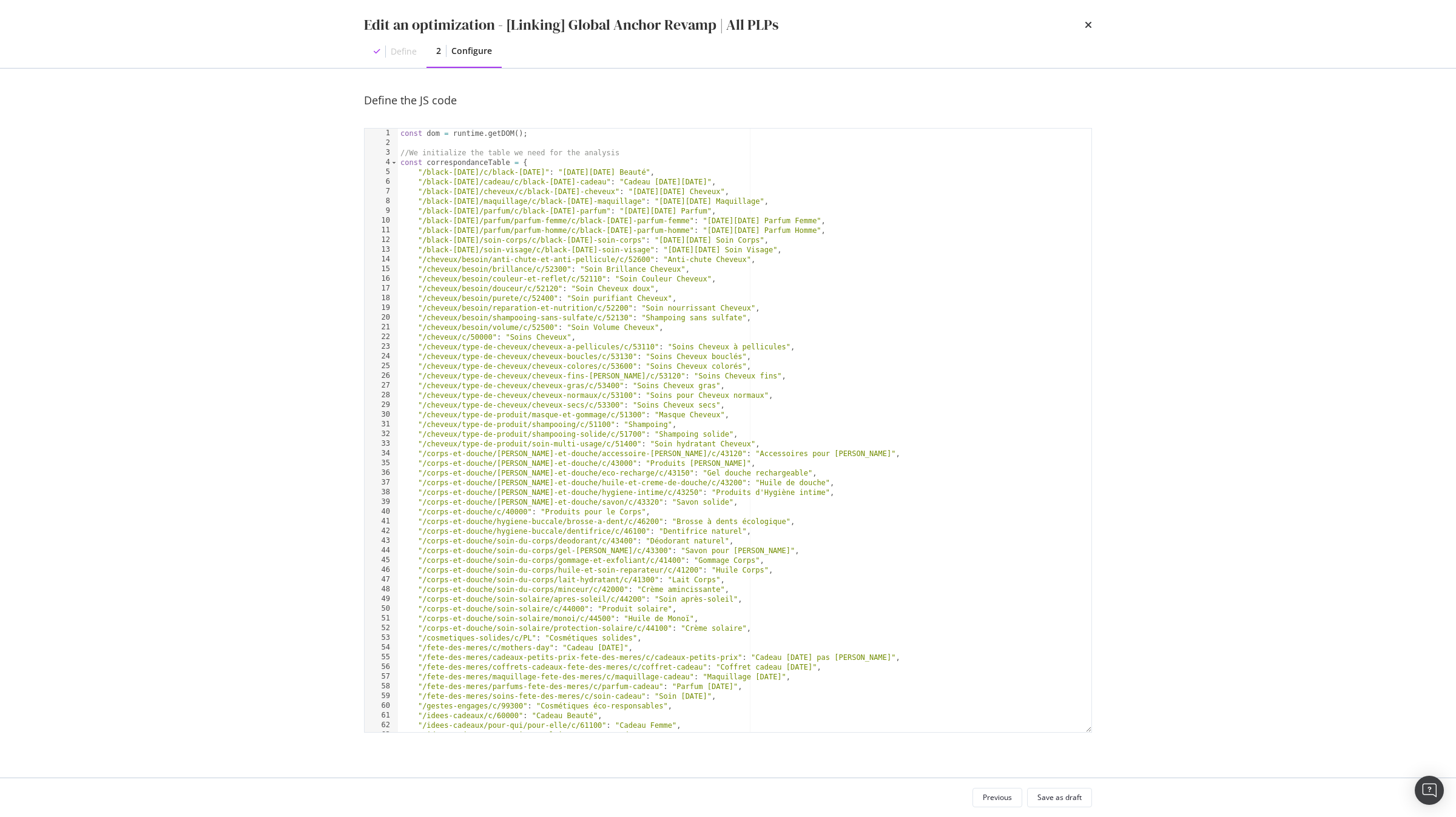
click at [510, 198] on div "const dom = runtime . getDOM ( ) ; //We initialize the table we need for the an…" at bounding box center [745, 440] width 694 height 623
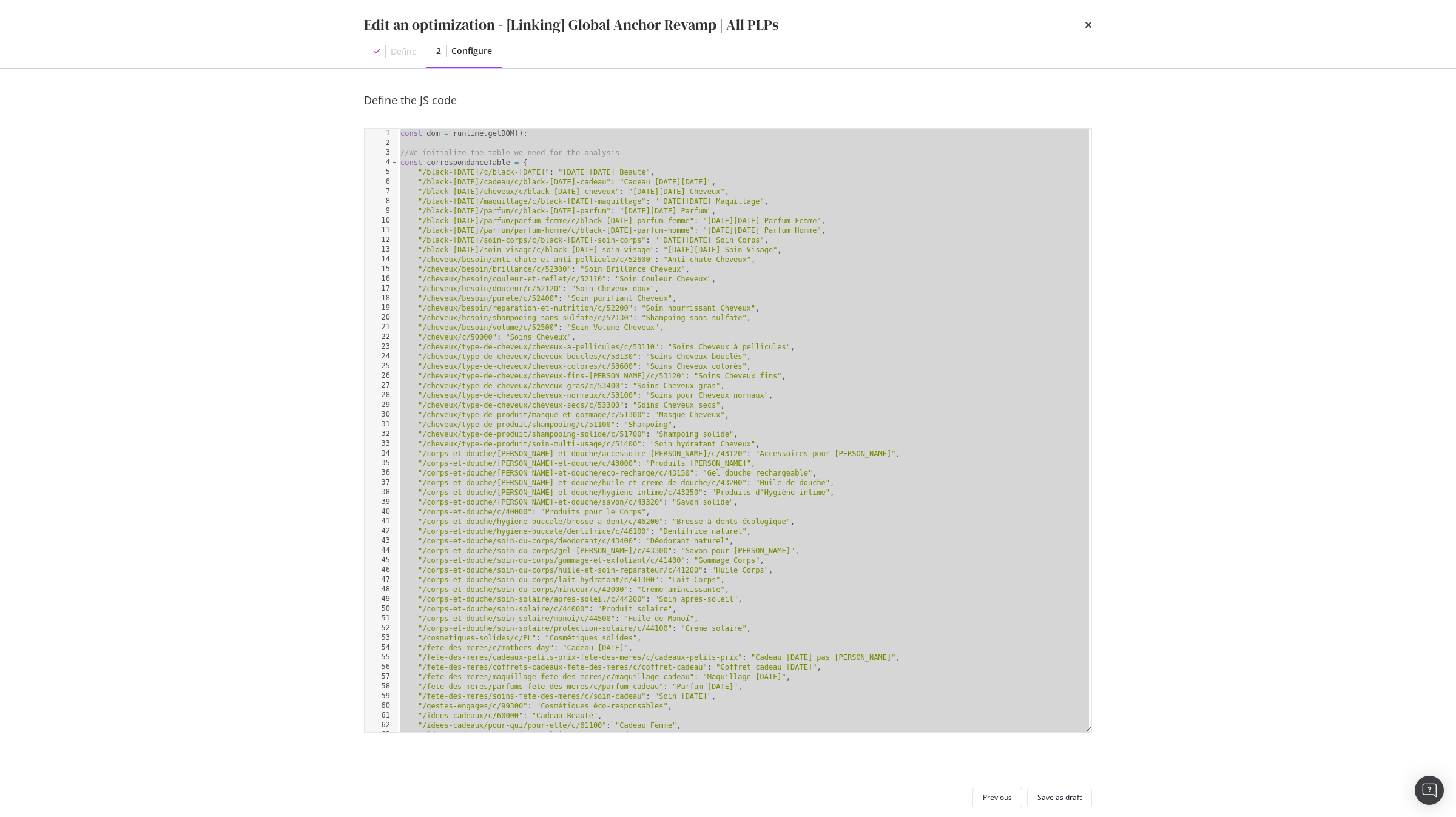
click at [630, 478] on div "const dom = runtime . getDOM ( ) ; //We initialize the table we need for the an…" at bounding box center [745, 440] width 694 height 623
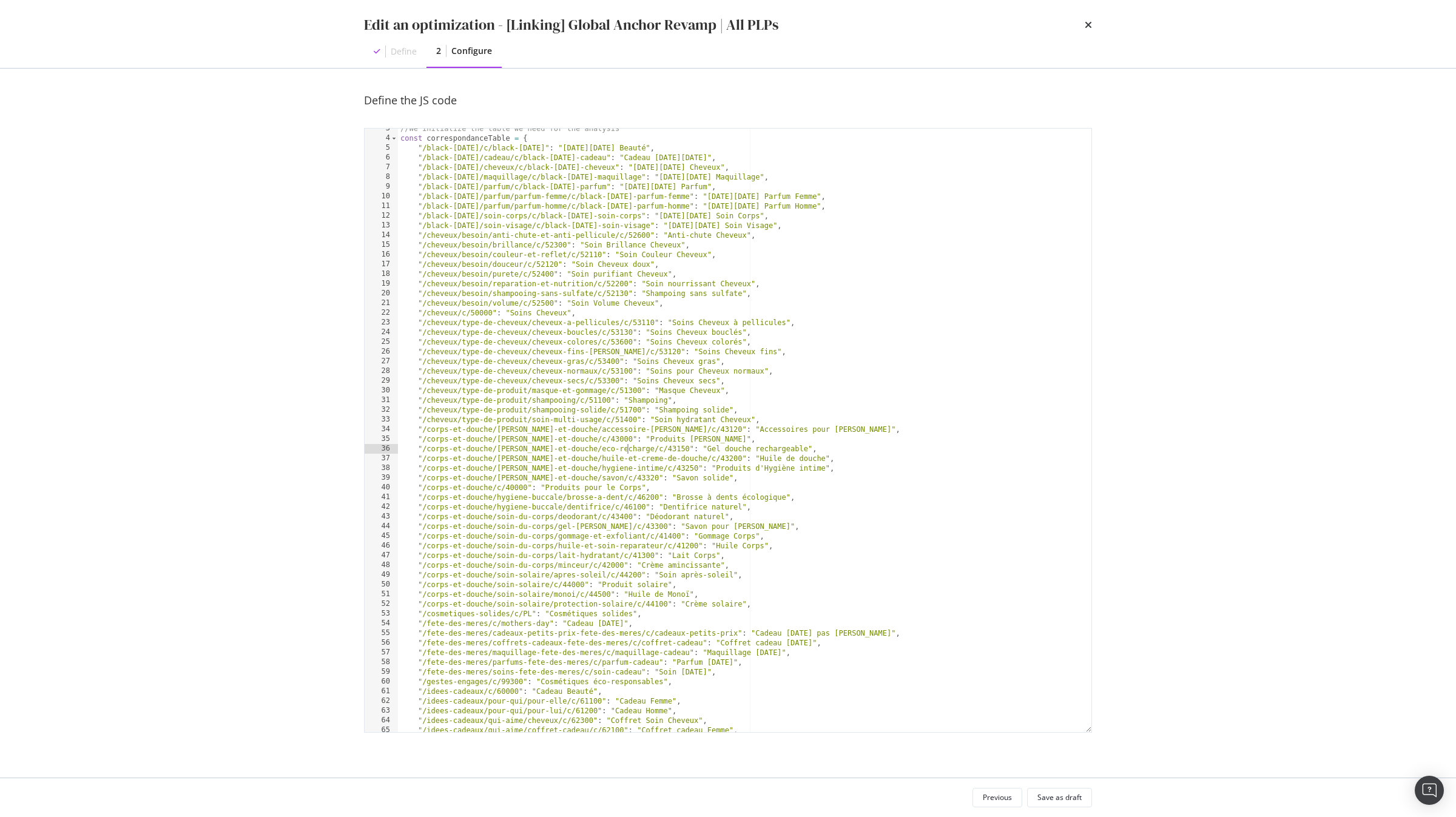
scroll to position [735, 0]
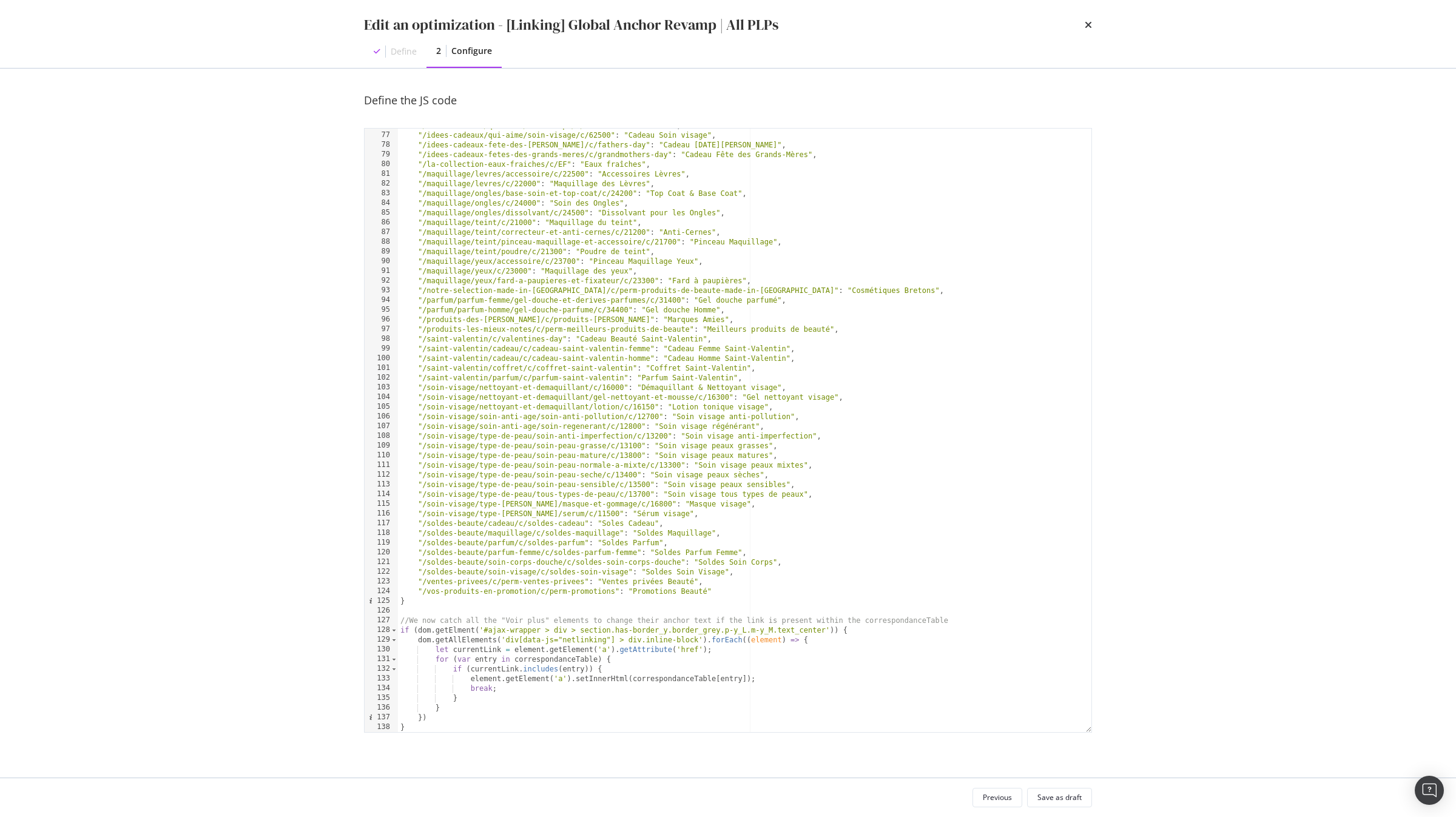
click at [526, 685] on div ""/idees-cadeaux/qui-aime/soin-corps/c/62600" : "Cadeau Soin" , "/idees-cadeaux/…" at bounding box center [745, 432] width 694 height 623
click at [457, 629] on div ""/idees-cadeaux/qui-aime/soin-corps/c/62600" : "Cadeau Soin" , "/idees-cadeaux/…" at bounding box center [745, 432] width 694 height 623
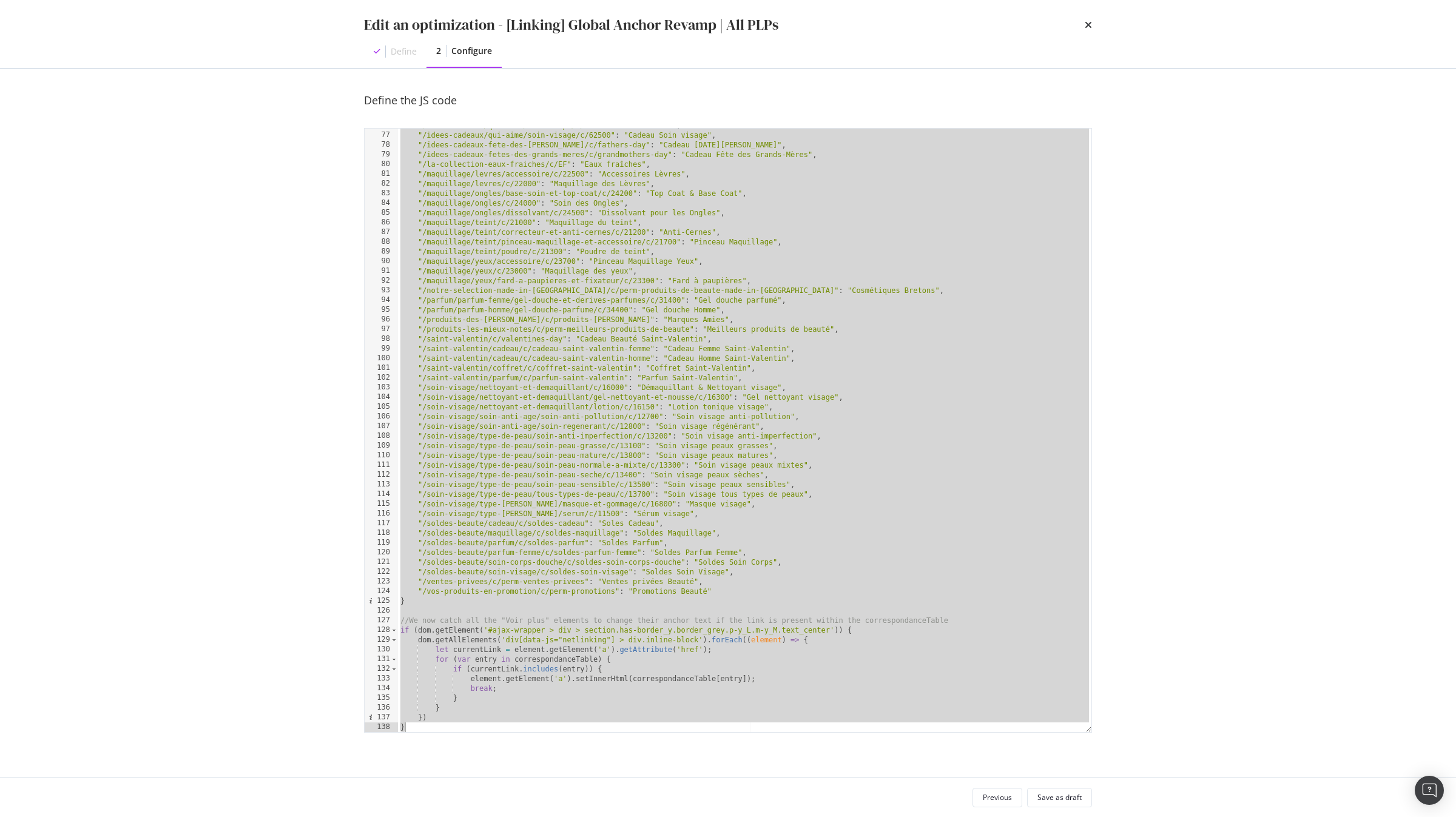
scroll to position [0, 2]
type textarea "}) }"
click at [1066, 803] on div "Save as draft" at bounding box center [1060, 798] width 44 height 17
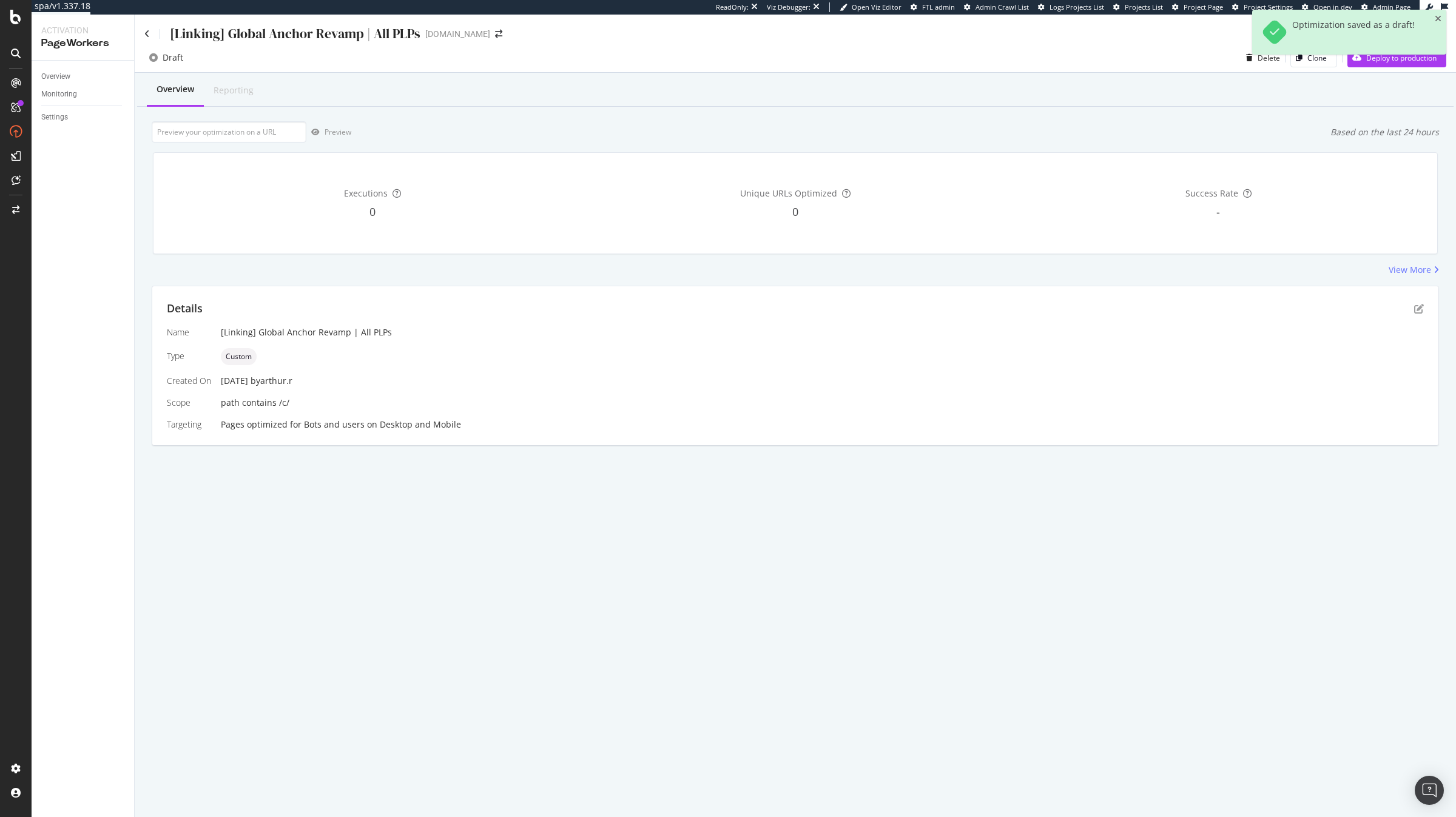
click at [979, 647] on div "[Linking] Global Anchor Revamp | All PLPs [DOMAIN_NAME] Draft Delete Clone Depl…" at bounding box center [796, 416] width 1322 height 803
click at [1420, 310] on icon "pen-to-square" at bounding box center [1419, 308] width 10 height 10
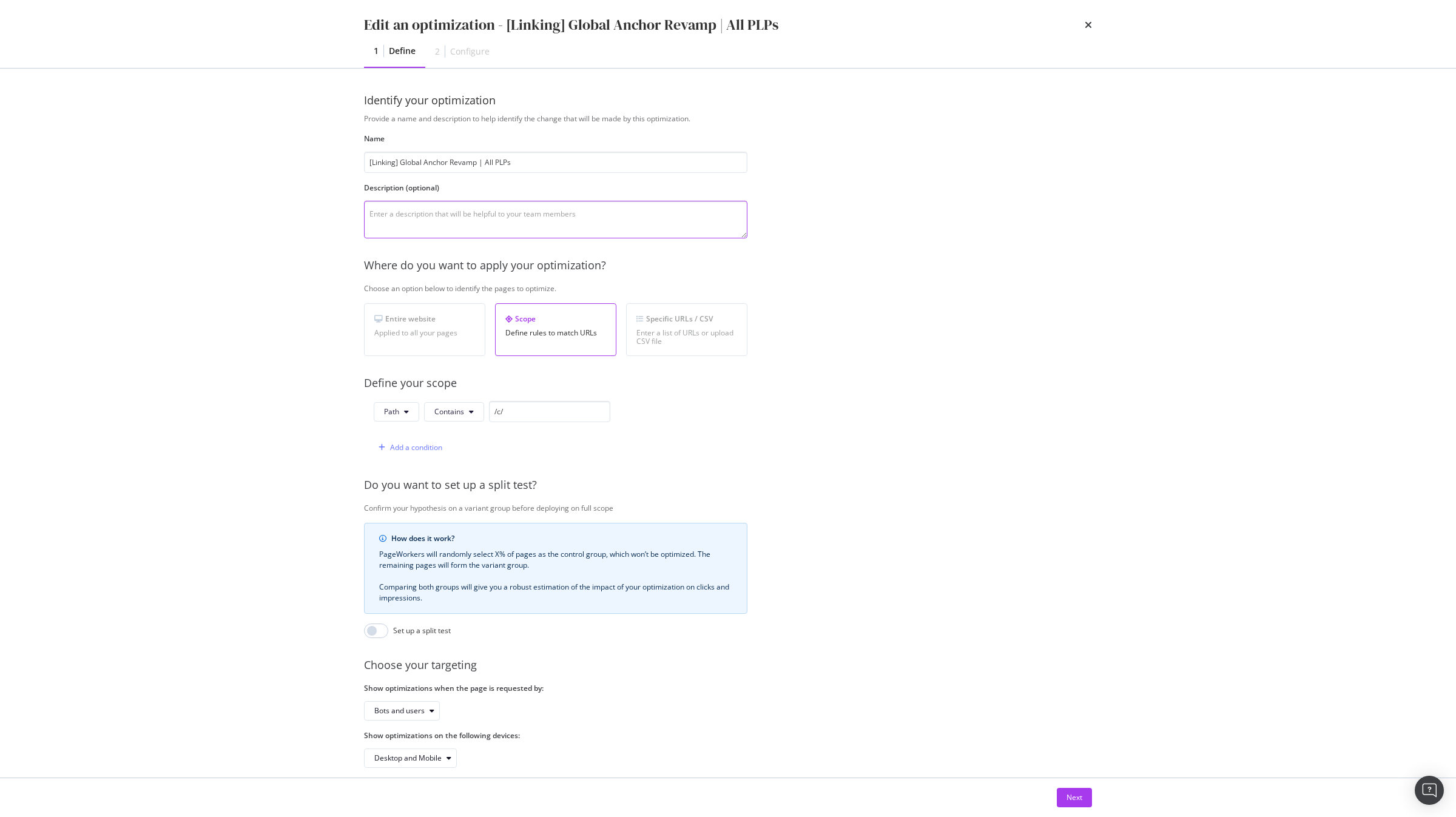
click at [642, 227] on textarea "modal" at bounding box center [556, 219] width 384 height 37
type textarea "[PERSON_NAME] ancres de texte présentes dans les blocs "Voir plus" sur les page…"
click at [1074, 801] on div "Next" at bounding box center [1074, 797] width 16 height 11
